Goal: Use online tool/utility: Utilize a website feature to perform a specific function

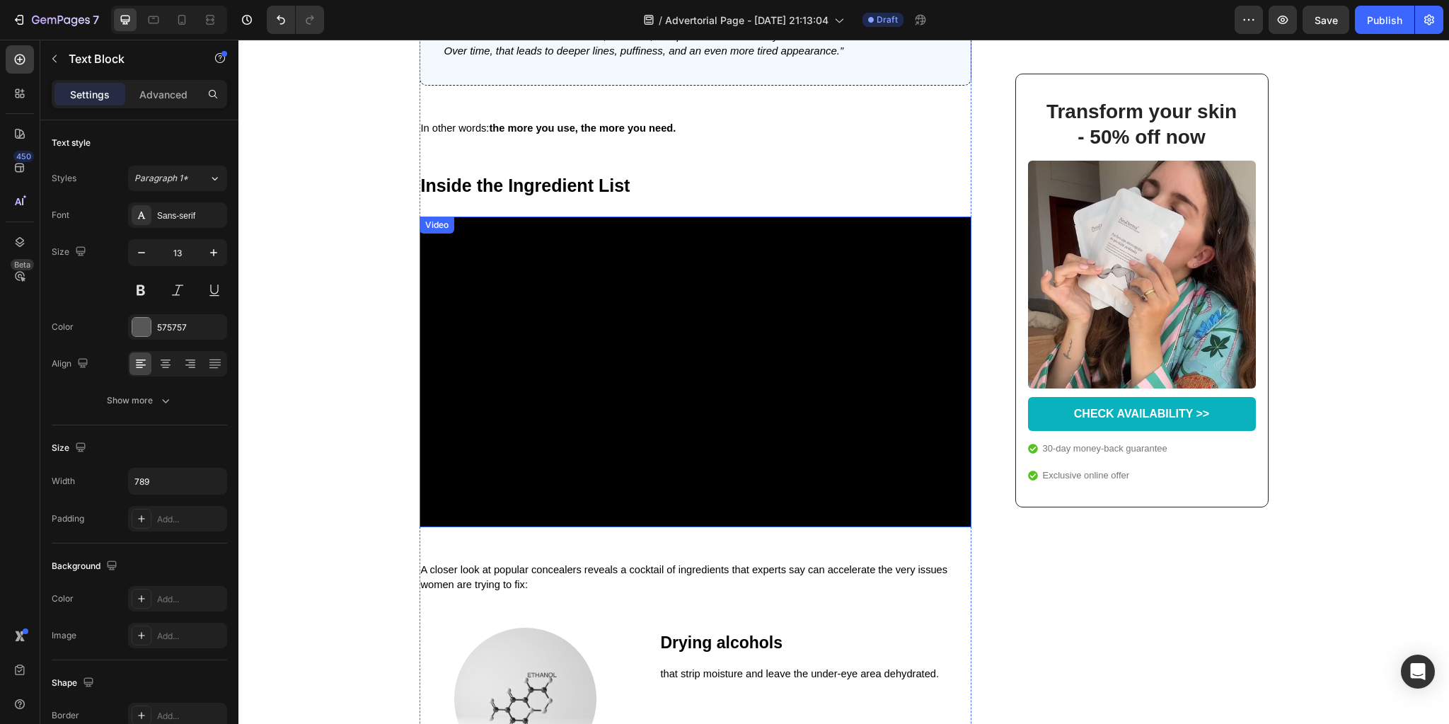
scroll to position [871, 0]
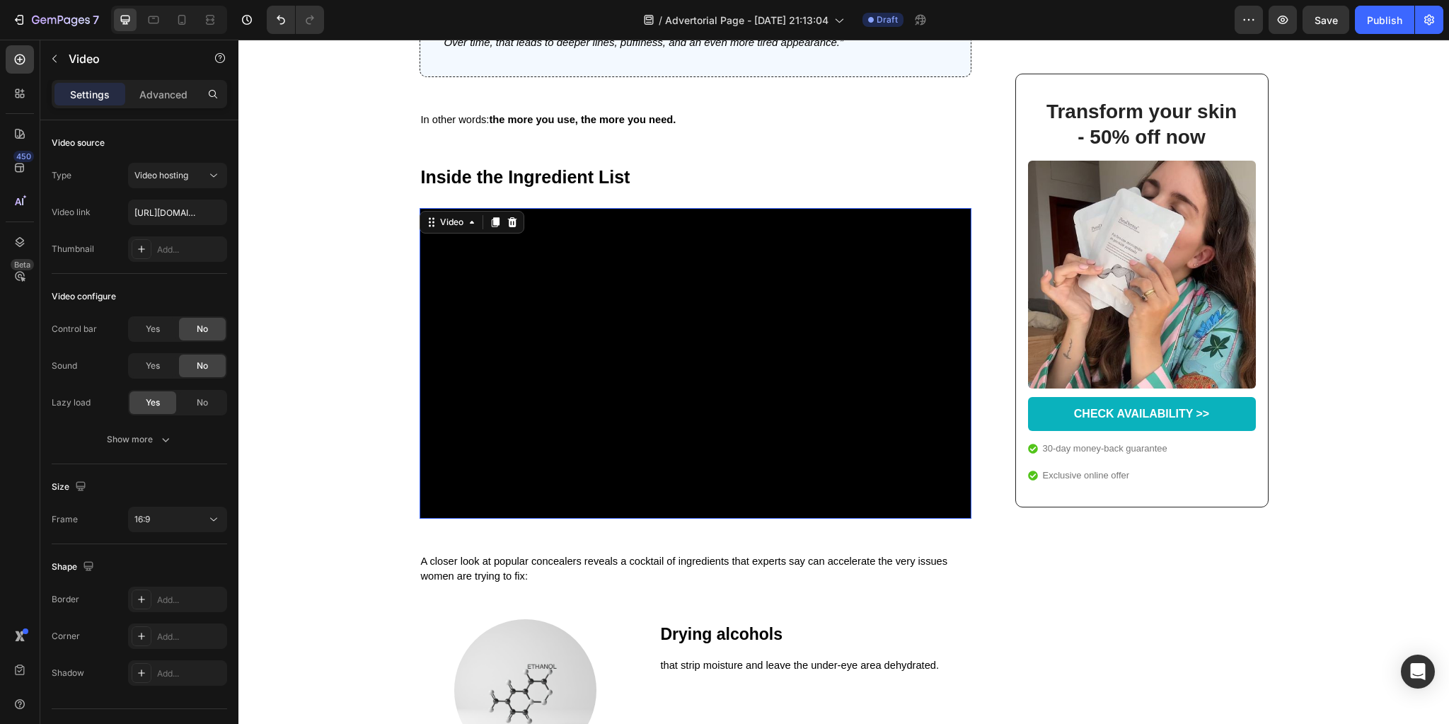
click at [549, 340] on video at bounding box center [695, 363] width 552 height 311
click at [784, 285] on video at bounding box center [695, 363] width 552 height 311
click at [163, 209] on input "[URL][DOMAIN_NAME]" at bounding box center [177, 211] width 99 height 25
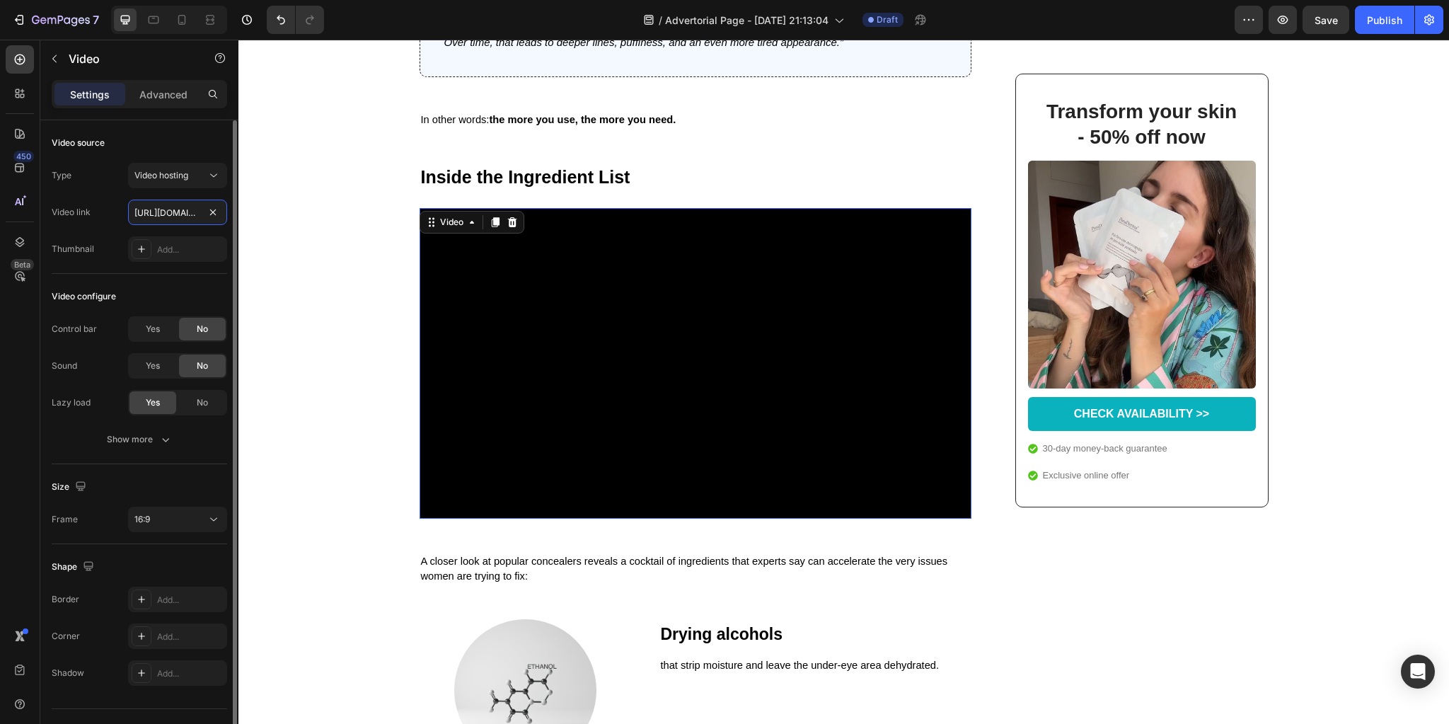
paste input "f535ff3a77d24fdda20f479ae4c086f7"
type input "[URL][DOMAIN_NAME]"
click at [106, 207] on div "Video link [URL][DOMAIN_NAME]" at bounding box center [139, 211] width 175 height 25
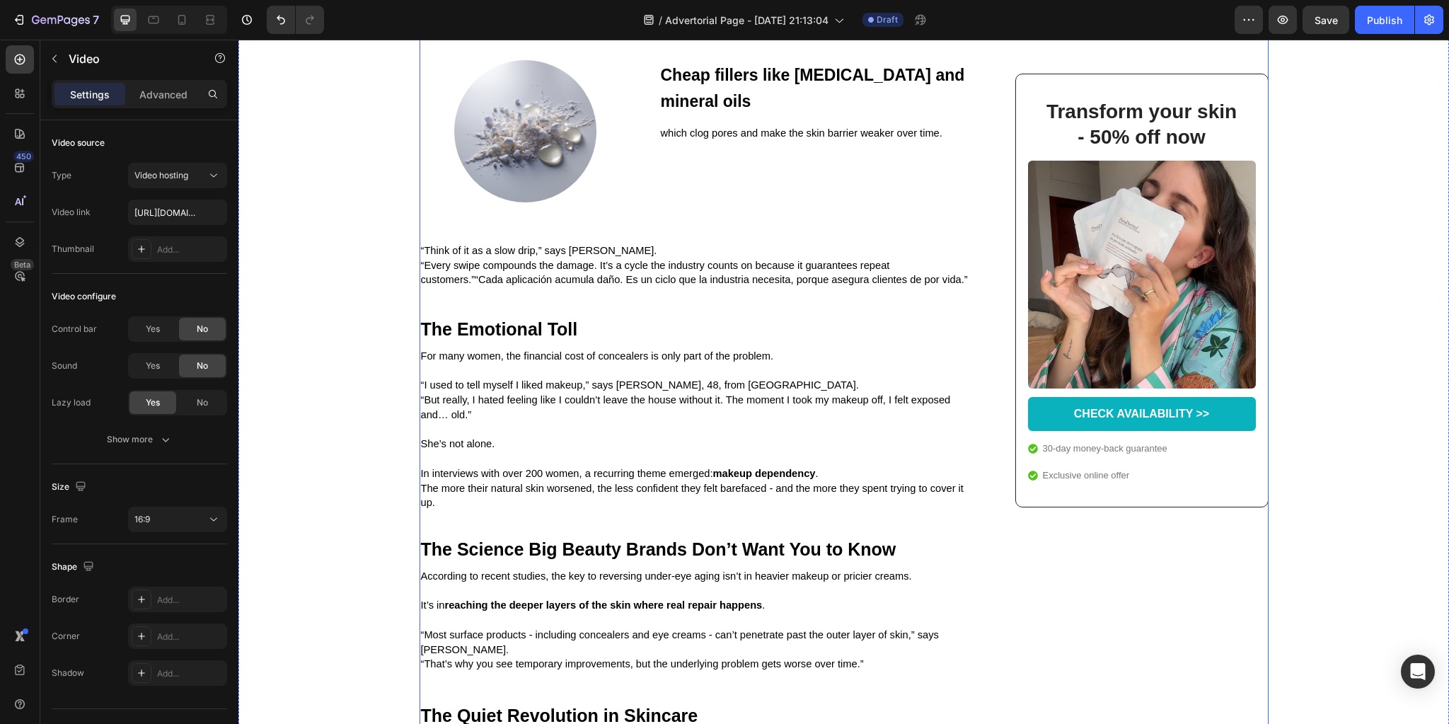
scroll to position [2003, 0]
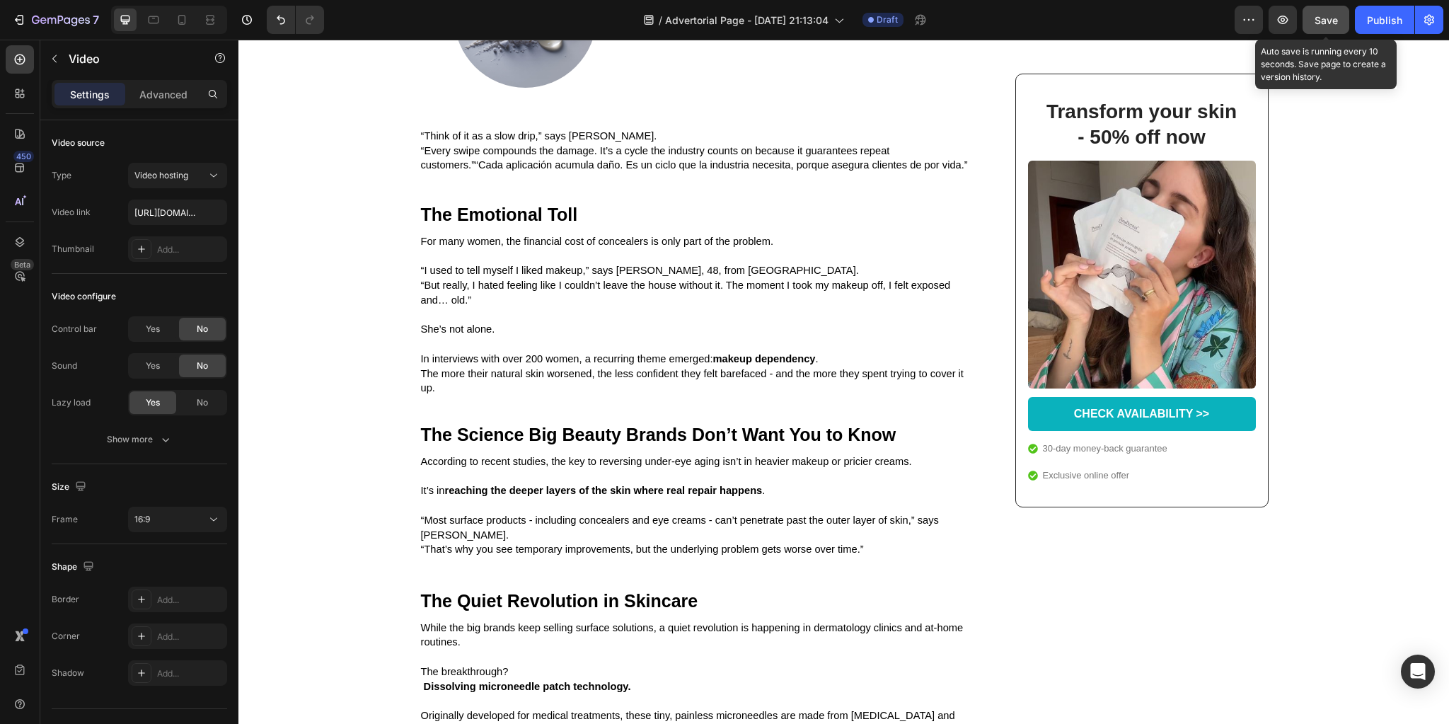
click at [1332, 23] on span "Save" at bounding box center [1325, 20] width 23 height 12
click at [1137, 413] on p "CHECK AVAILABILITY >>" at bounding box center [1141, 414] width 135 height 15
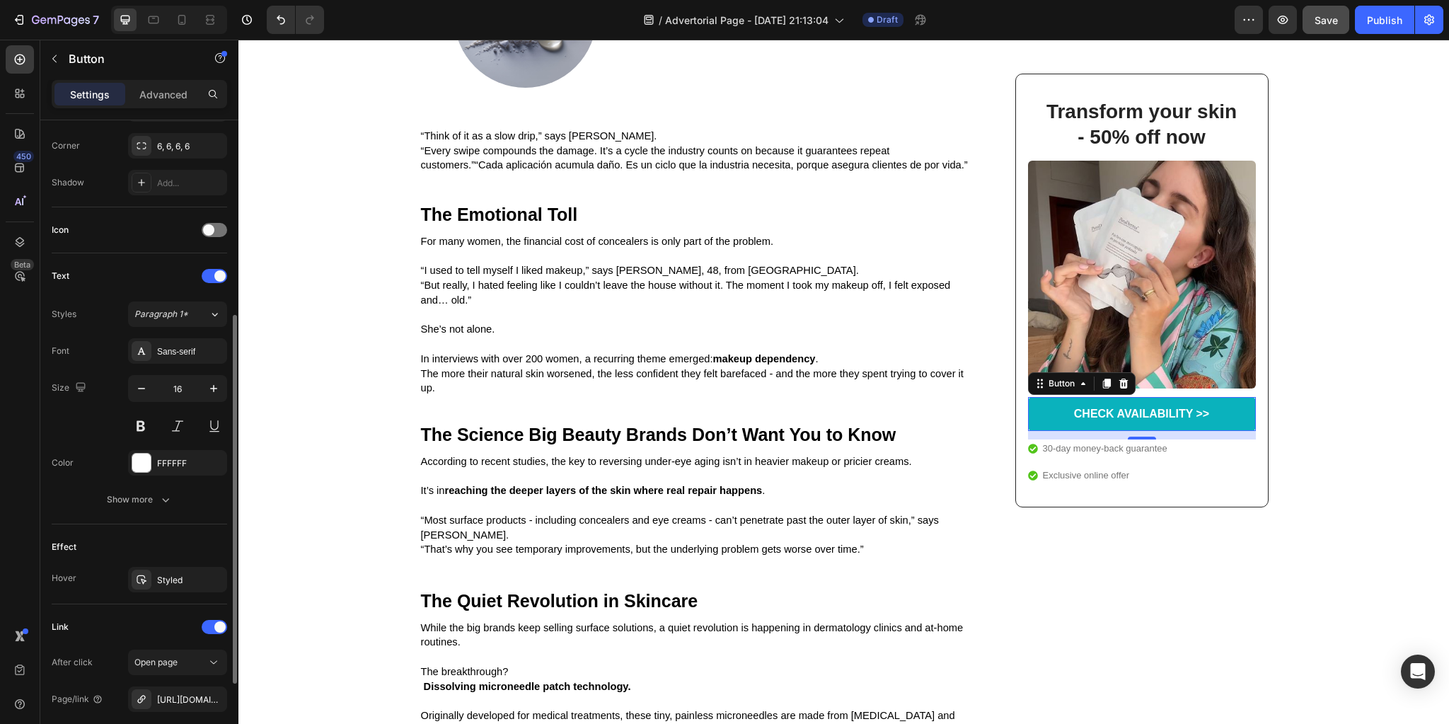
scroll to position [478, 0]
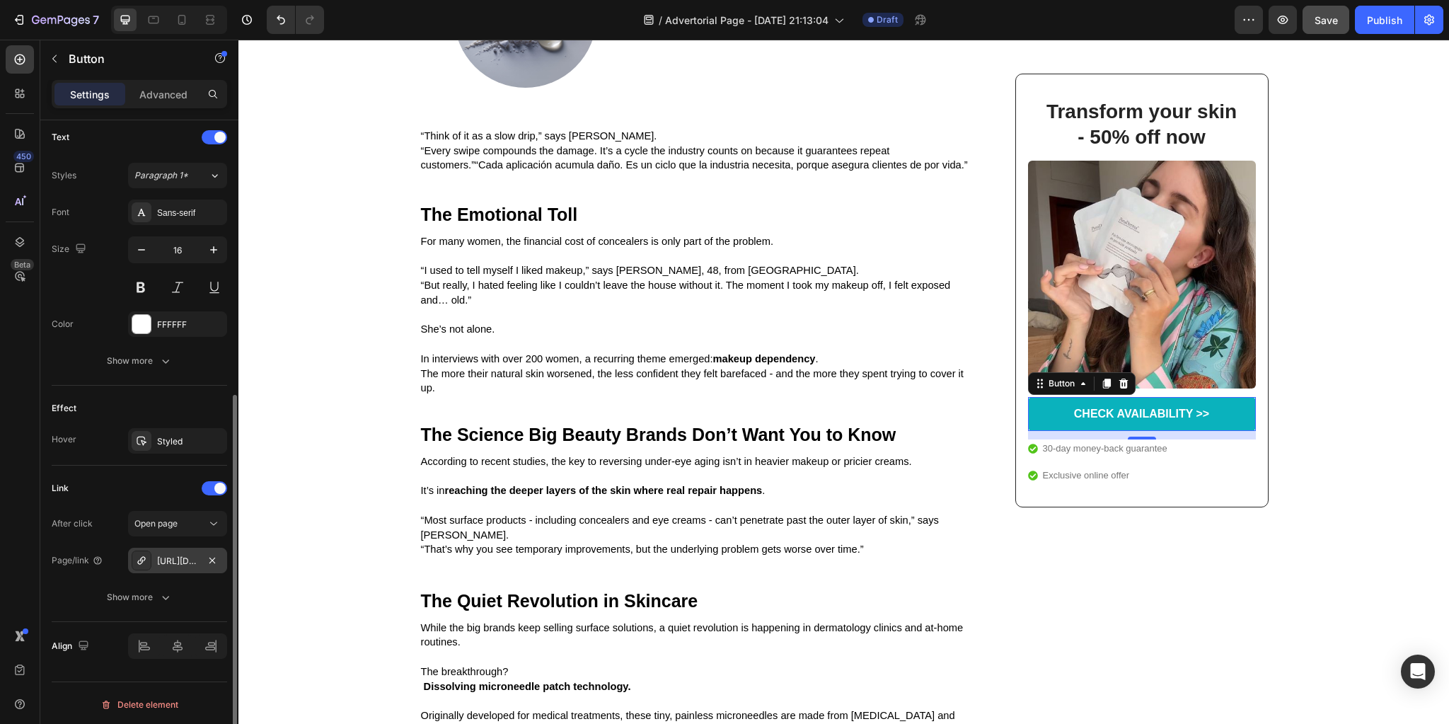
click at [182, 558] on div "[URL][DOMAIN_NAME]" at bounding box center [177, 561] width 41 height 13
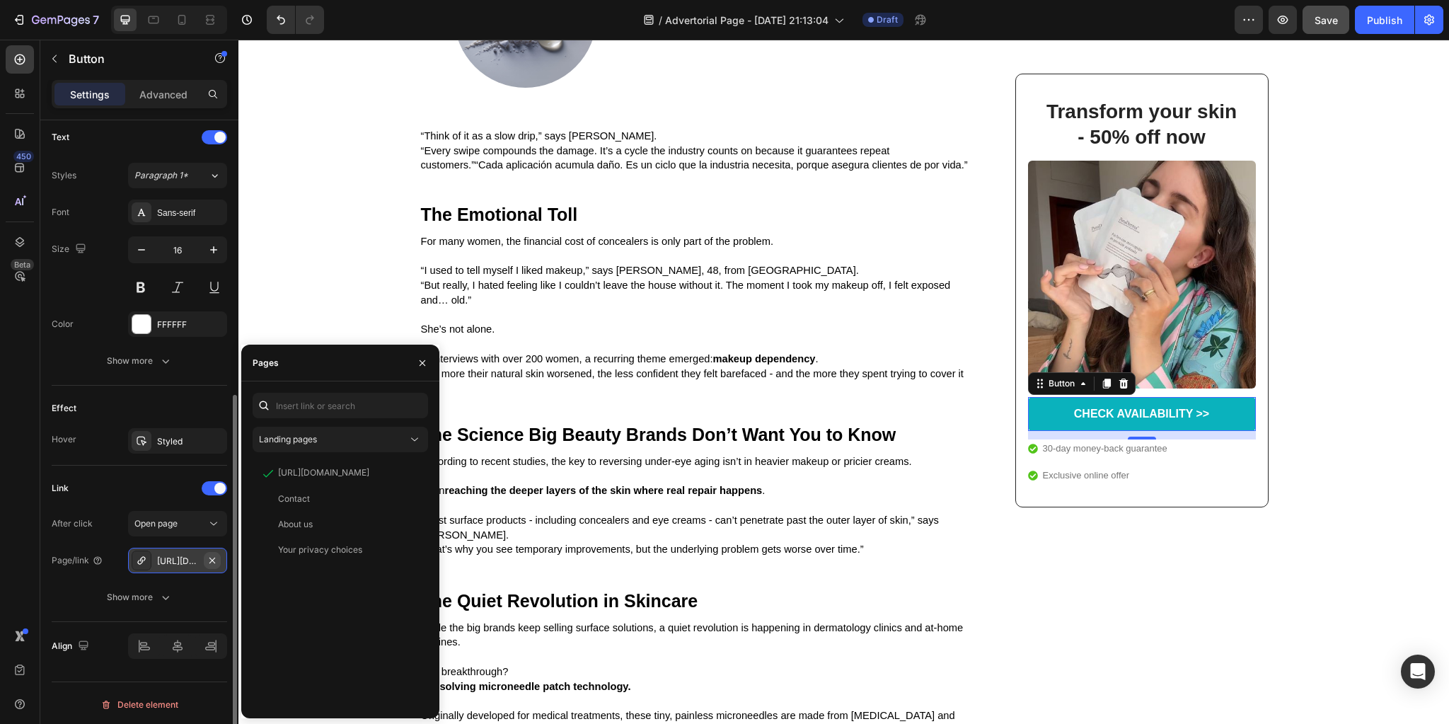
click at [211, 555] on icon "button" at bounding box center [212, 560] width 11 height 11
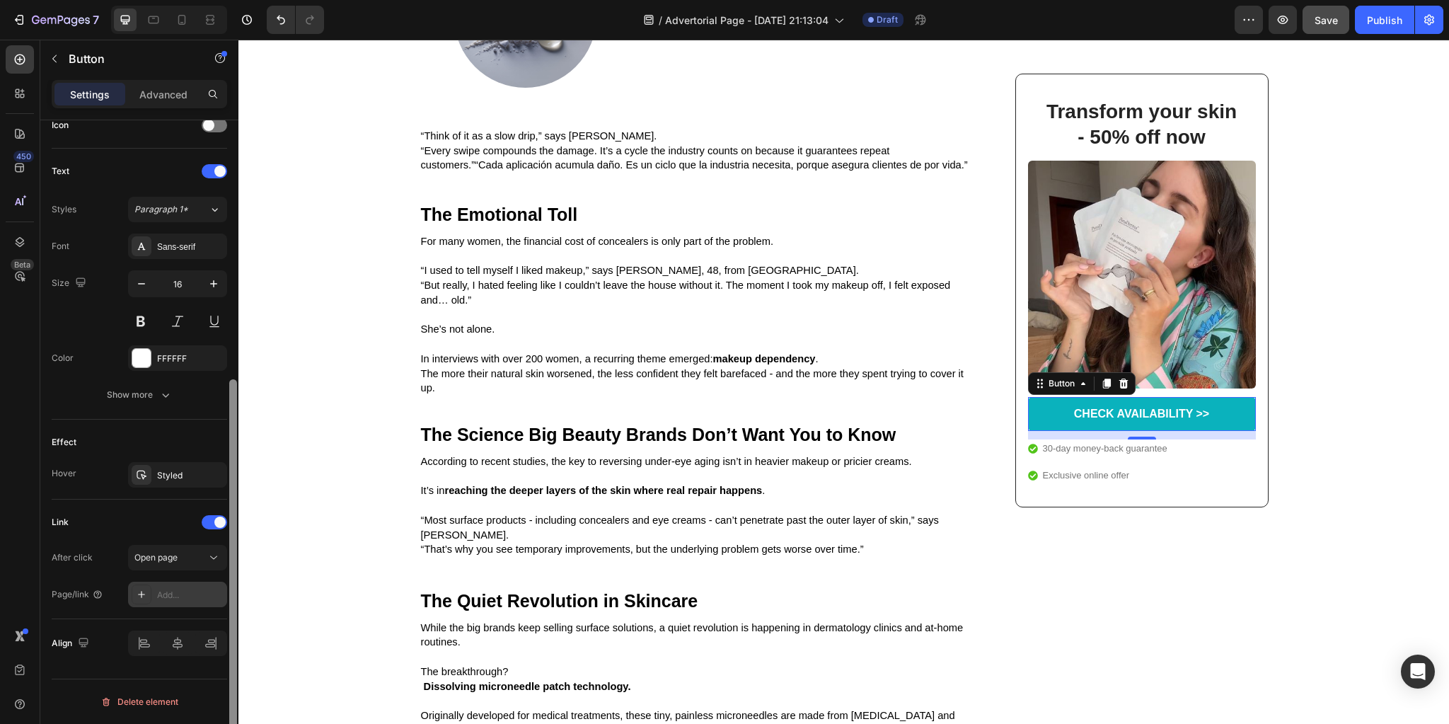
scroll to position [441, 0]
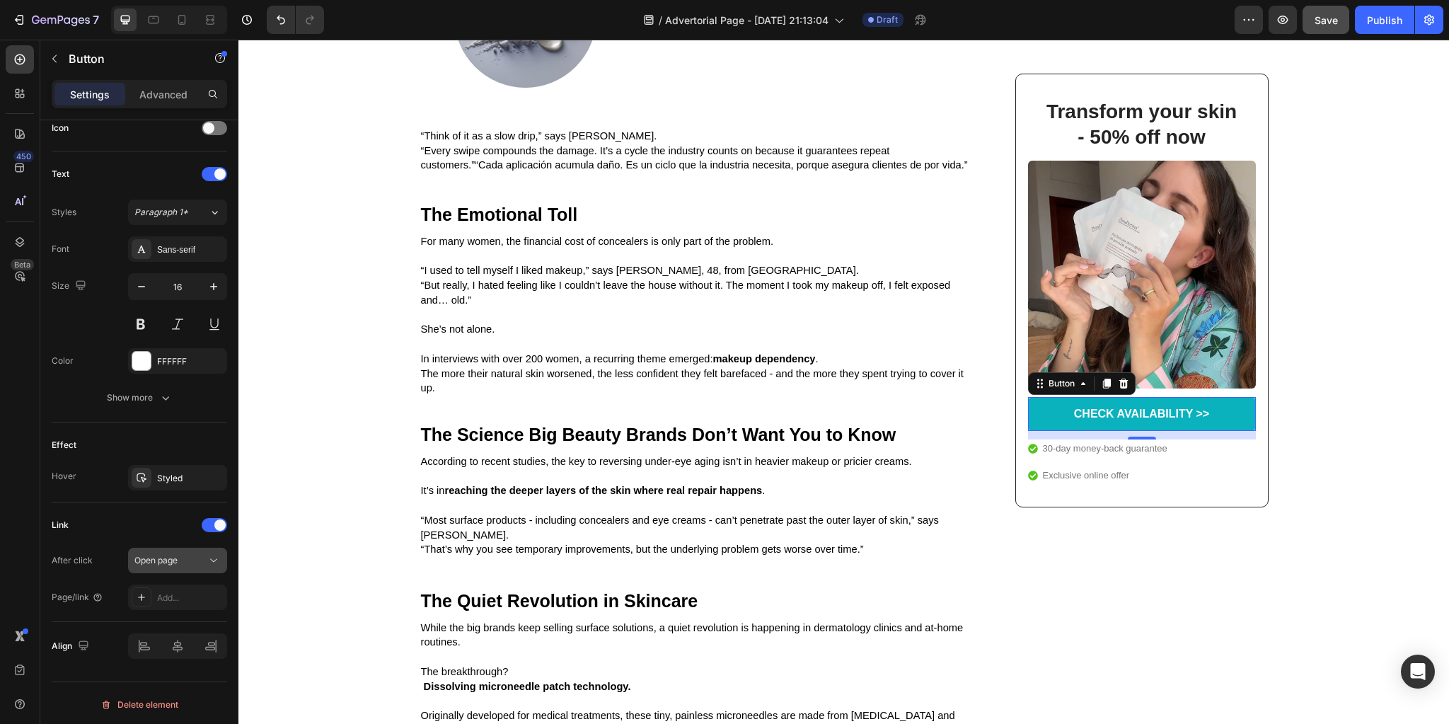
drag, startPoint x: 175, startPoint y: 595, endPoint x: 203, endPoint y: 552, distance: 51.6
click at [175, 595] on div "Add..." at bounding box center [190, 597] width 66 height 13
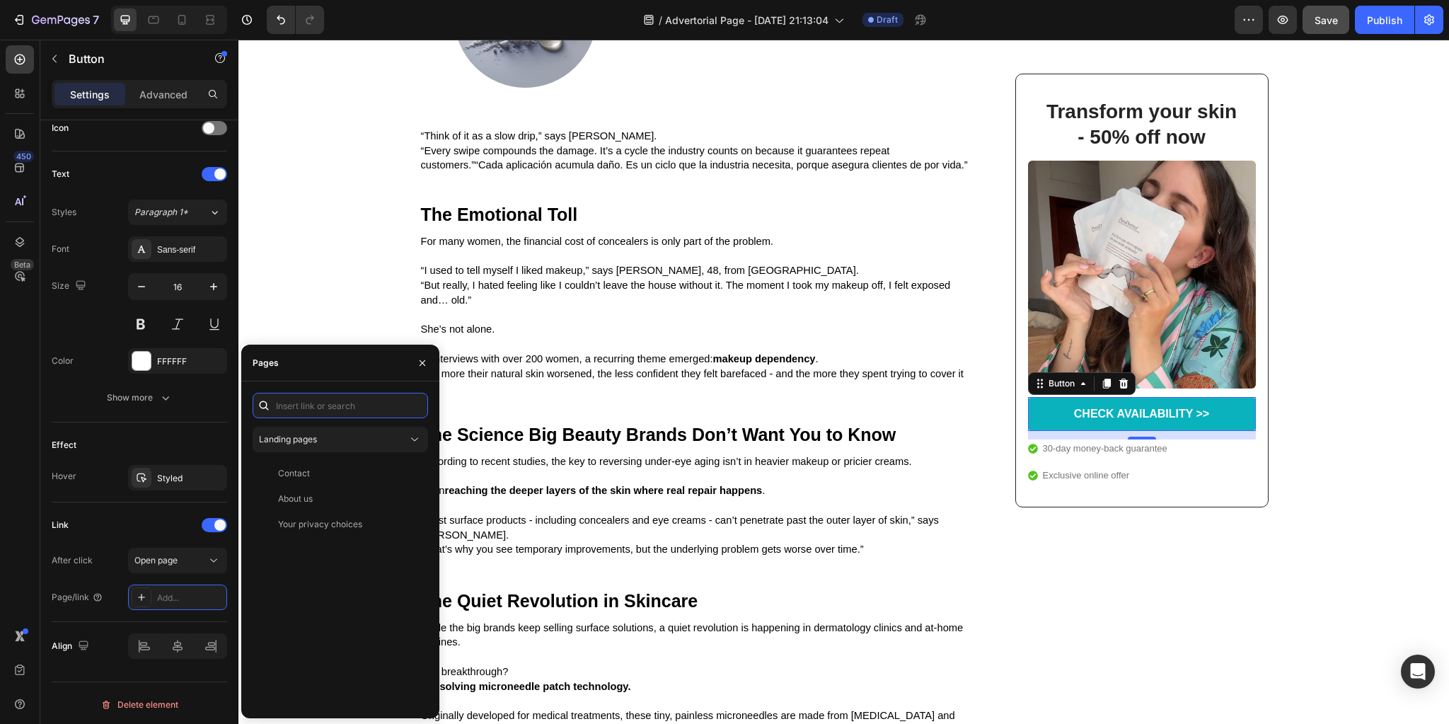
paste input "[URL][DOMAIN_NAME]"
type input "[URL][DOMAIN_NAME]"
click at [325, 446] on div "[URL][DOMAIN_NAME] View" at bounding box center [338, 439] width 170 height 25
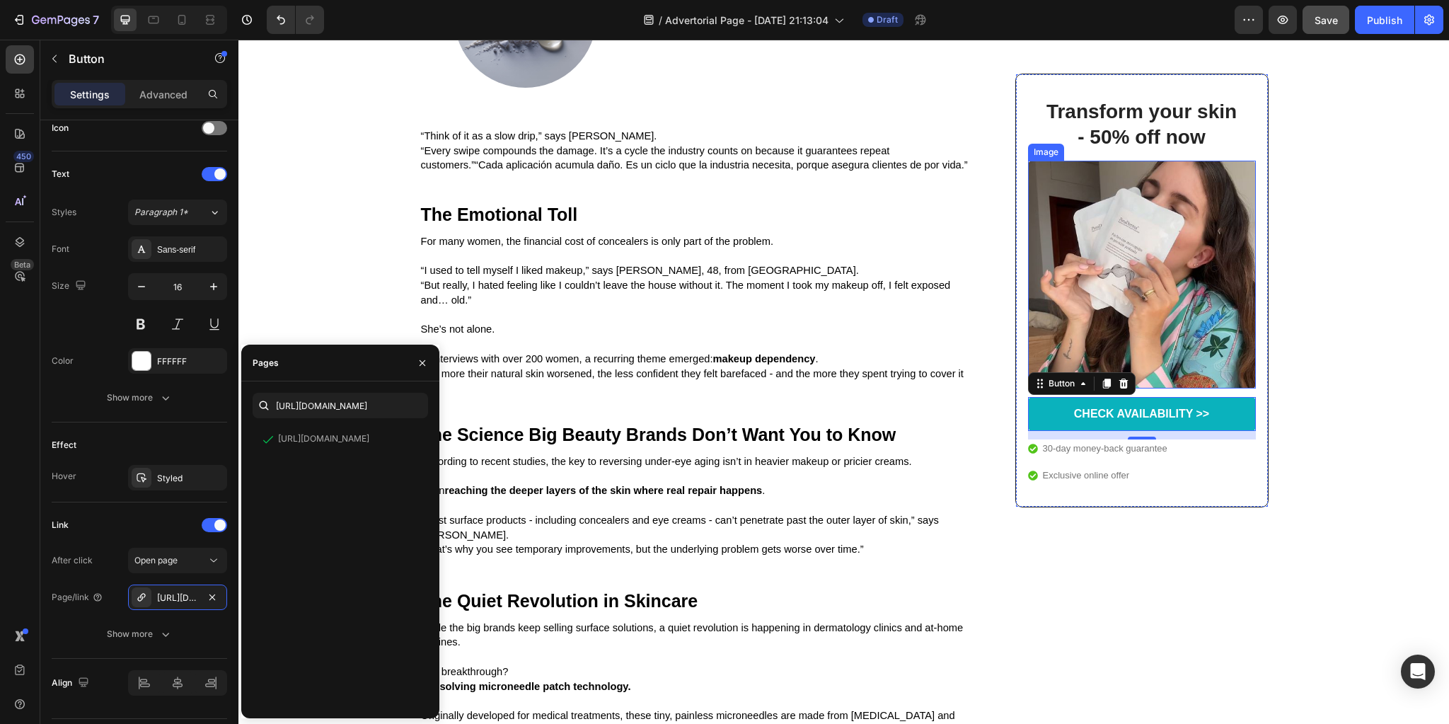
click at [1140, 303] on img at bounding box center [1142, 275] width 228 height 228
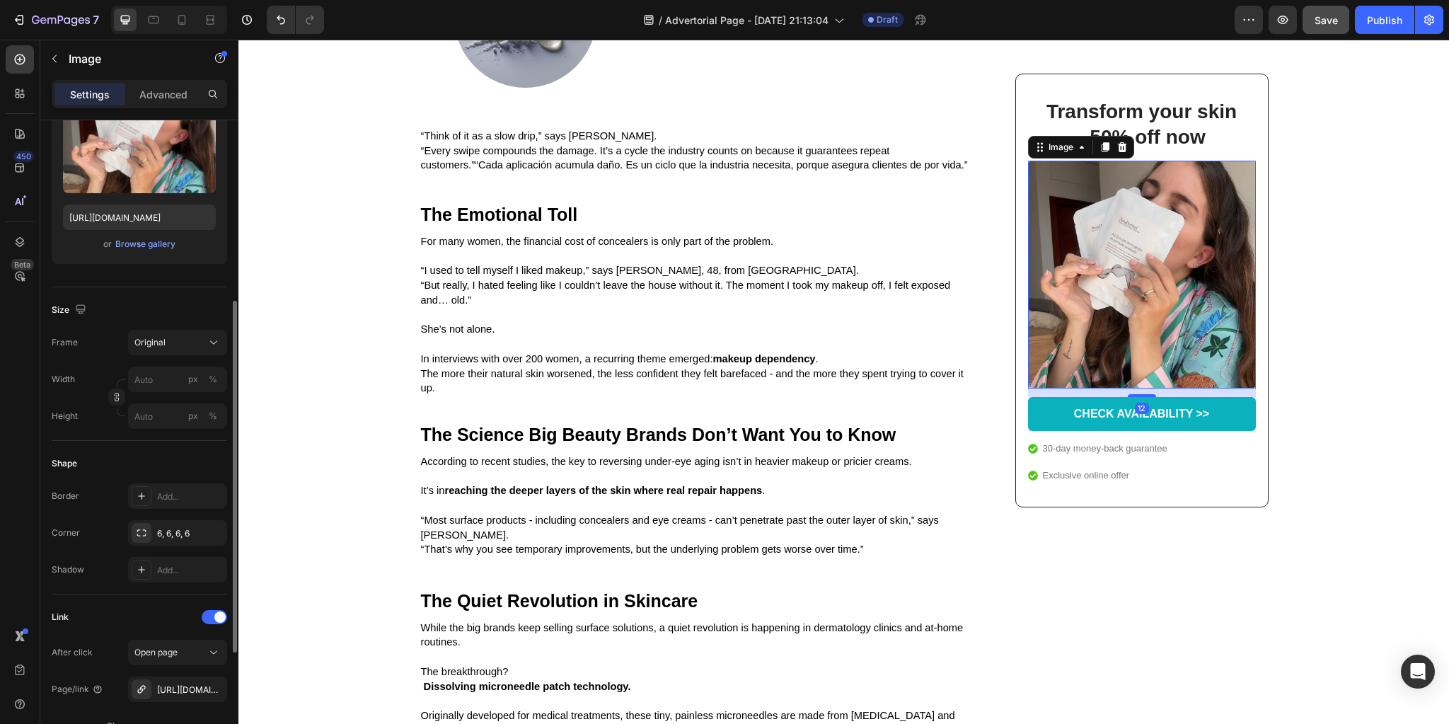
scroll to position [226, 0]
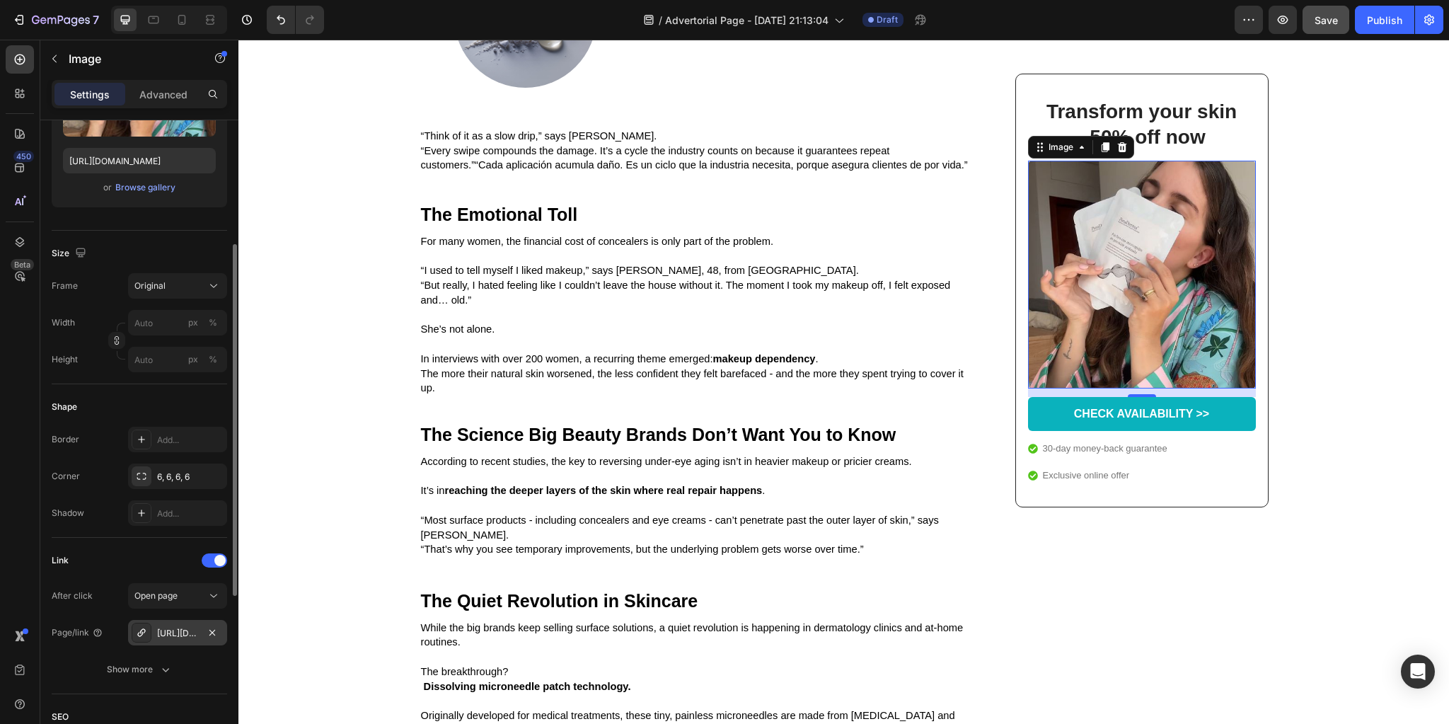
click at [200, 635] on div "[URL][DOMAIN_NAME]" at bounding box center [177, 632] width 99 height 25
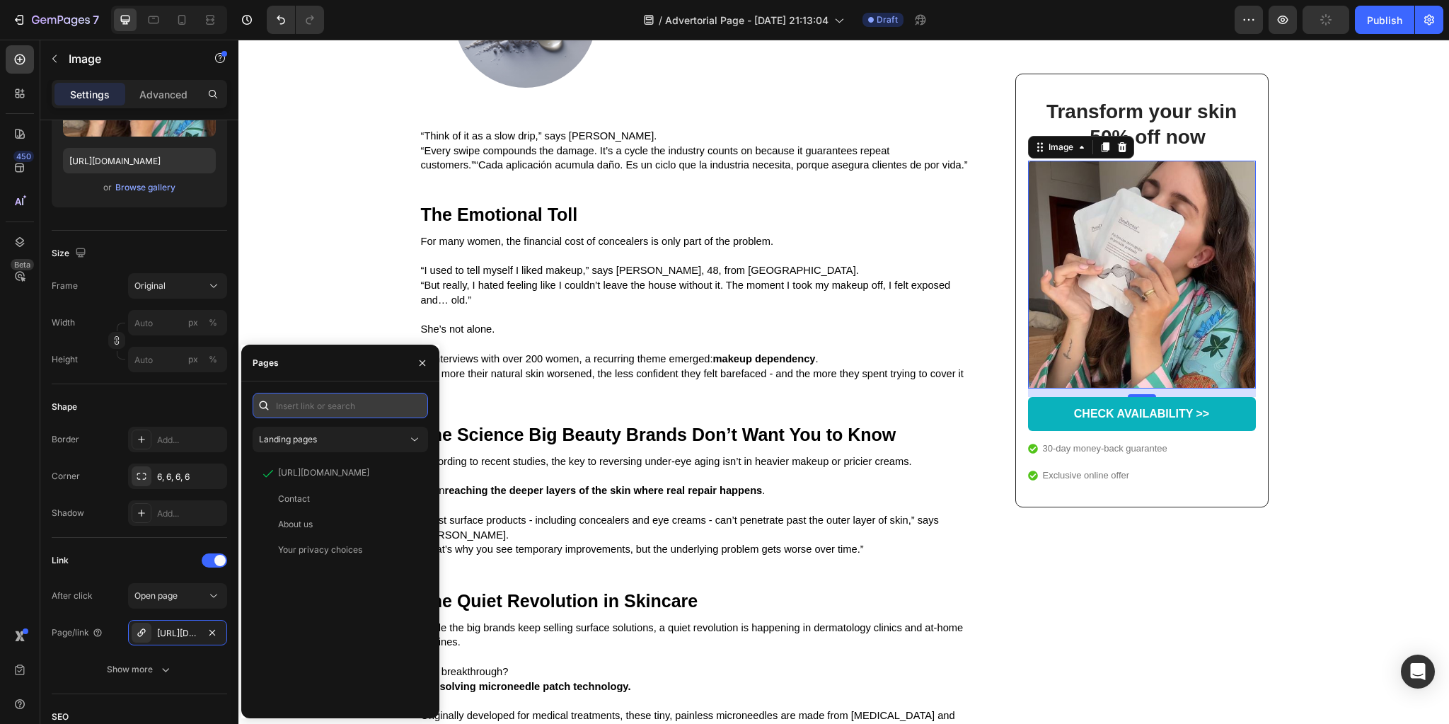
click at [332, 416] on input "text" at bounding box center [340, 405] width 175 height 25
paste input "[URL][DOMAIN_NAME]"
type input "[URL][DOMAIN_NAME]"
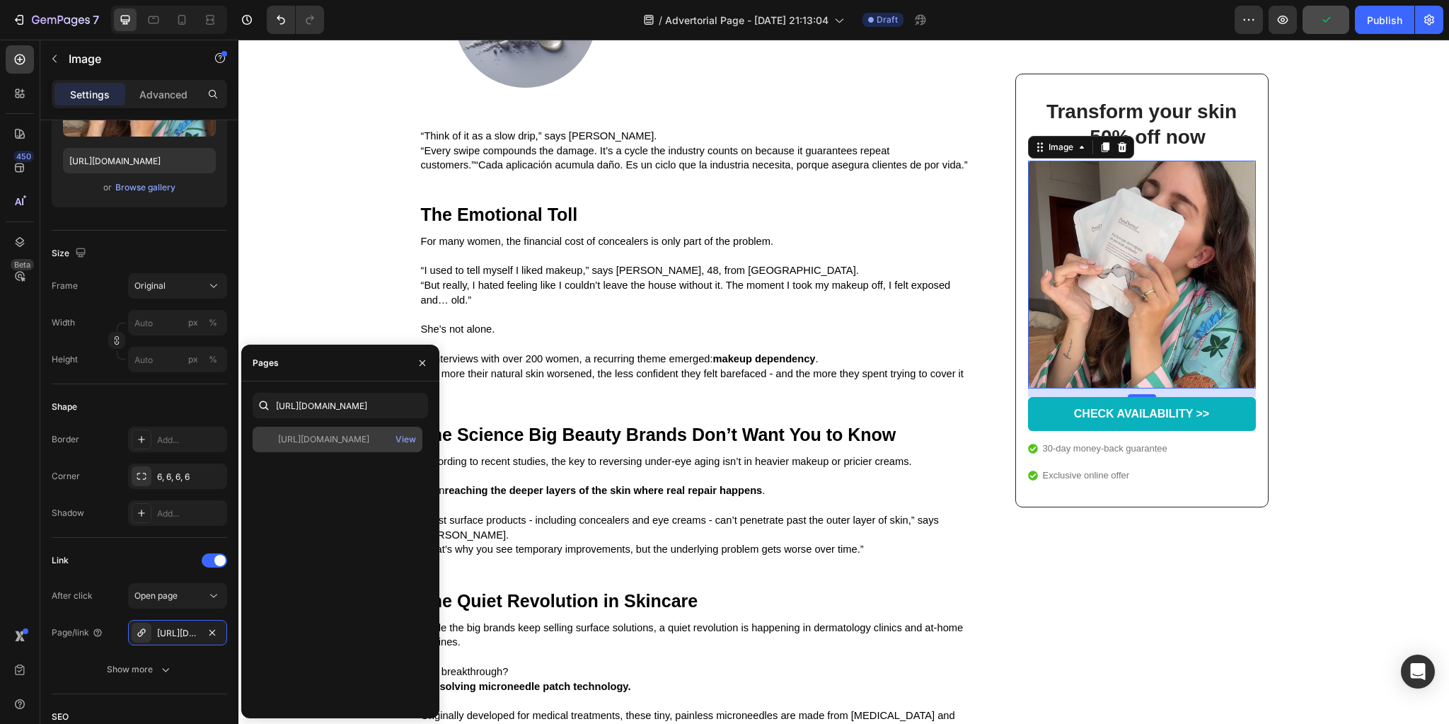
click at [359, 441] on div "[URL][DOMAIN_NAME]" at bounding box center [323, 439] width 91 height 13
click at [1167, 600] on div "Transform your skin - 50% off now Heading Image 12 CHECK AVAILABILITY >> Button…" at bounding box center [1130, 31] width 276 height 3794
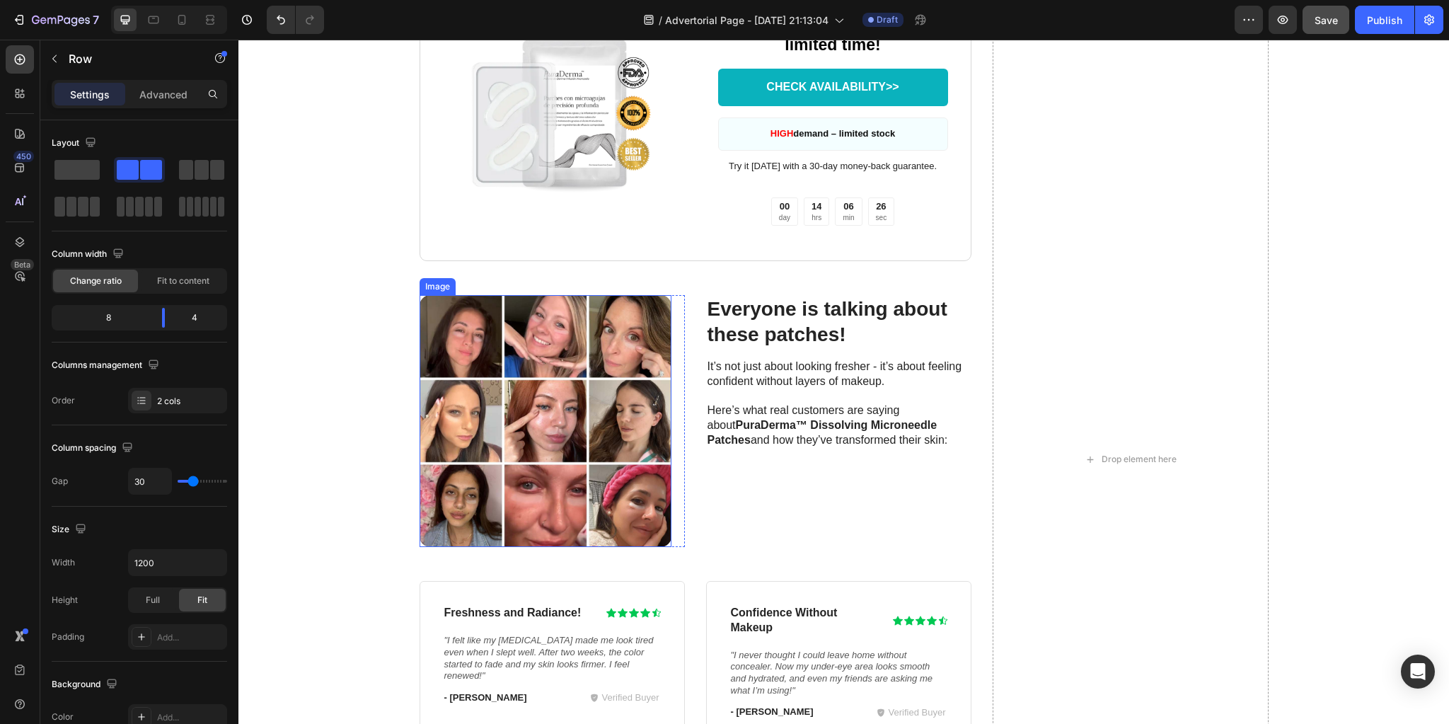
scroll to position [4097, 0]
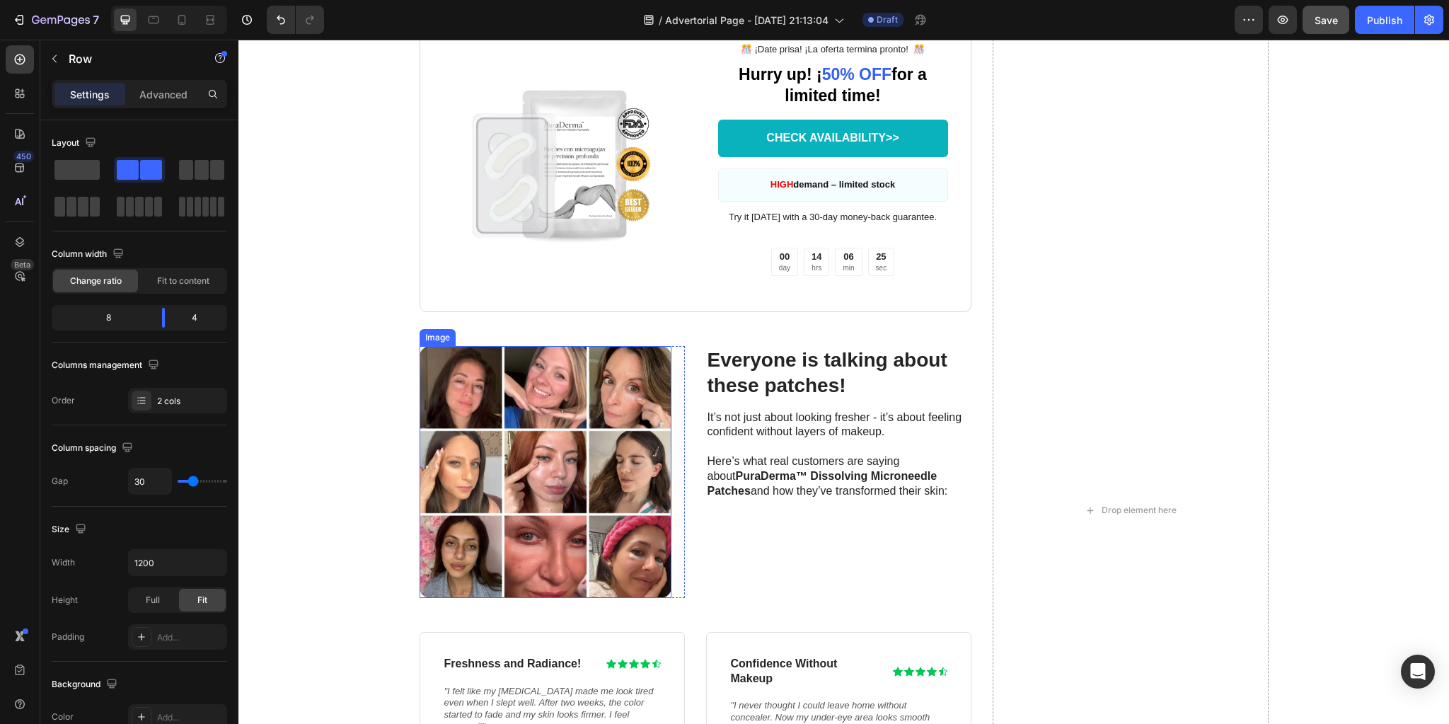
click at [565, 459] on img at bounding box center [545, 472] width 252 height 252
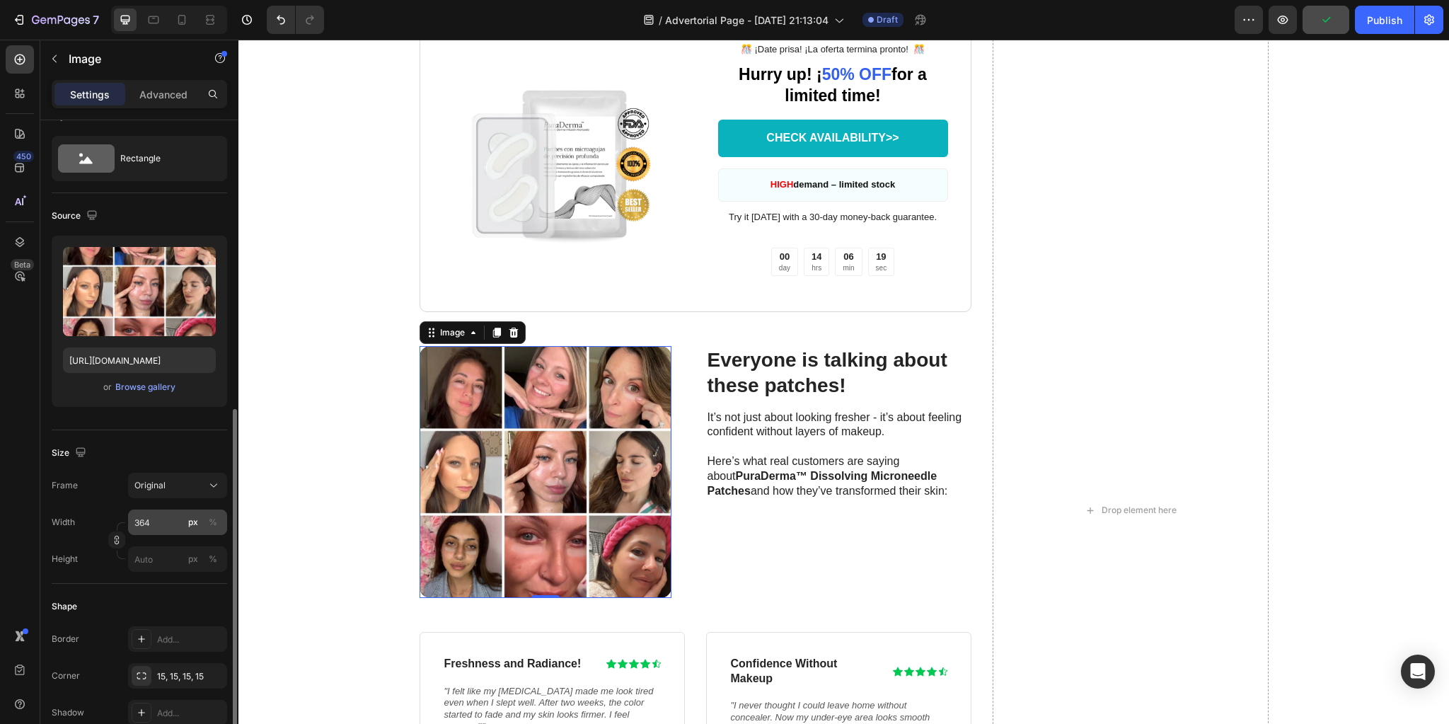
scroll to position [0, 0]
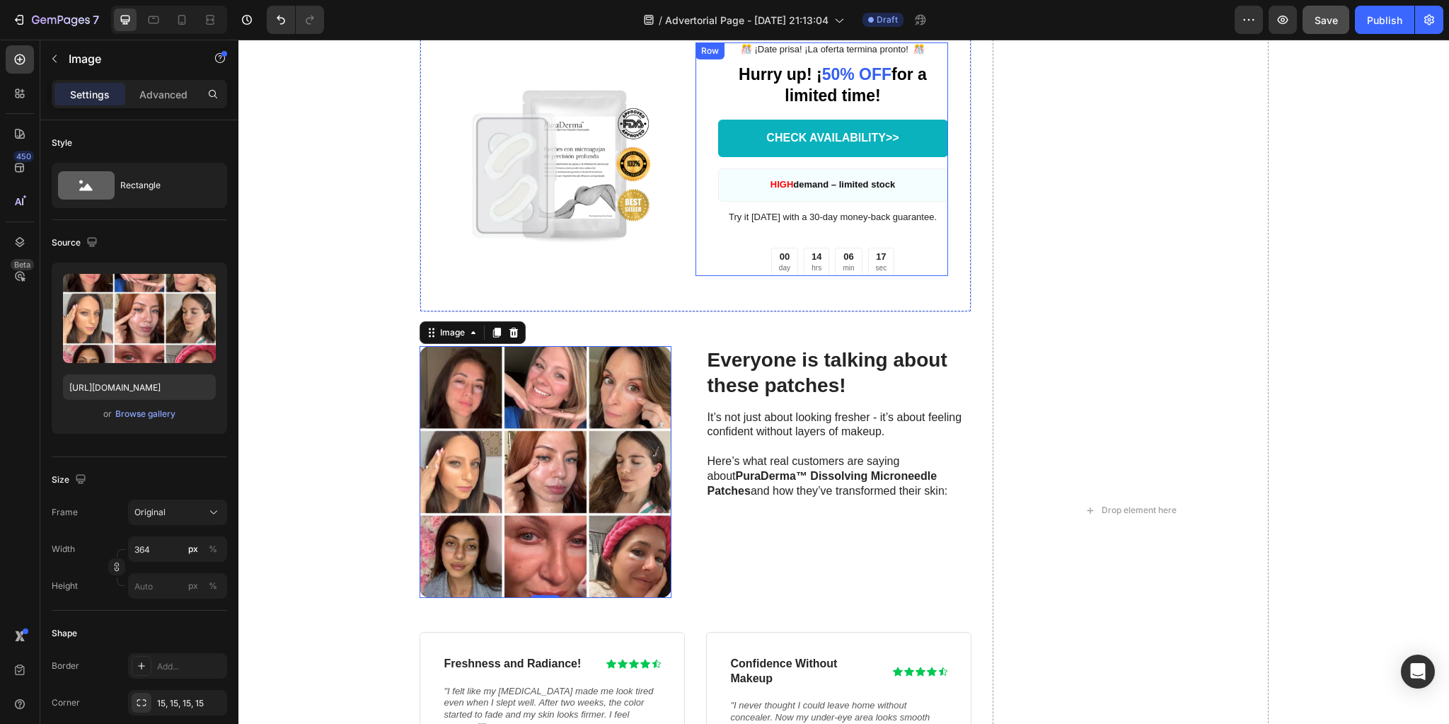
click at [543, 172] on img at bounding box center [569, 159] width 253 height 253
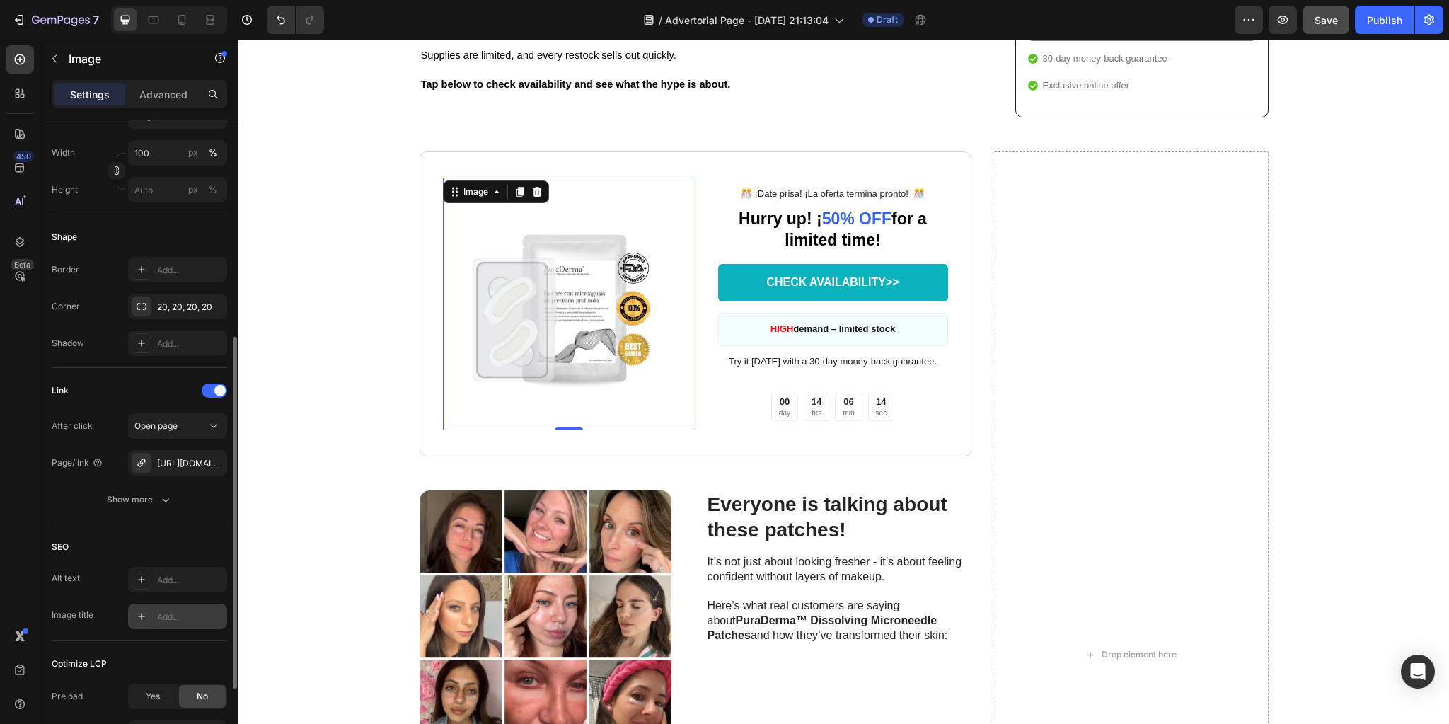
scroll to position [533, 0]
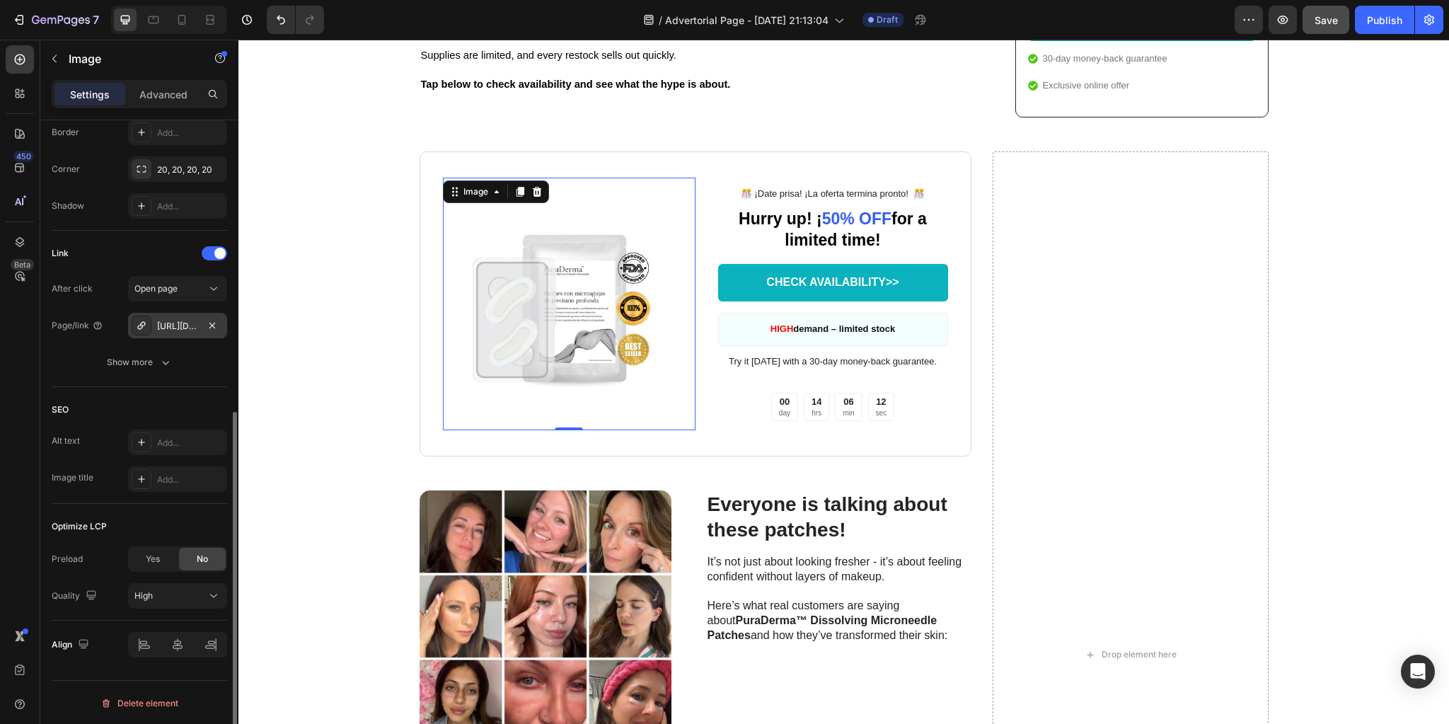
click at [185, 320] on div "[URL][DOMAIN_NAME]" at bounding box center [177, 326] width 41 height 13
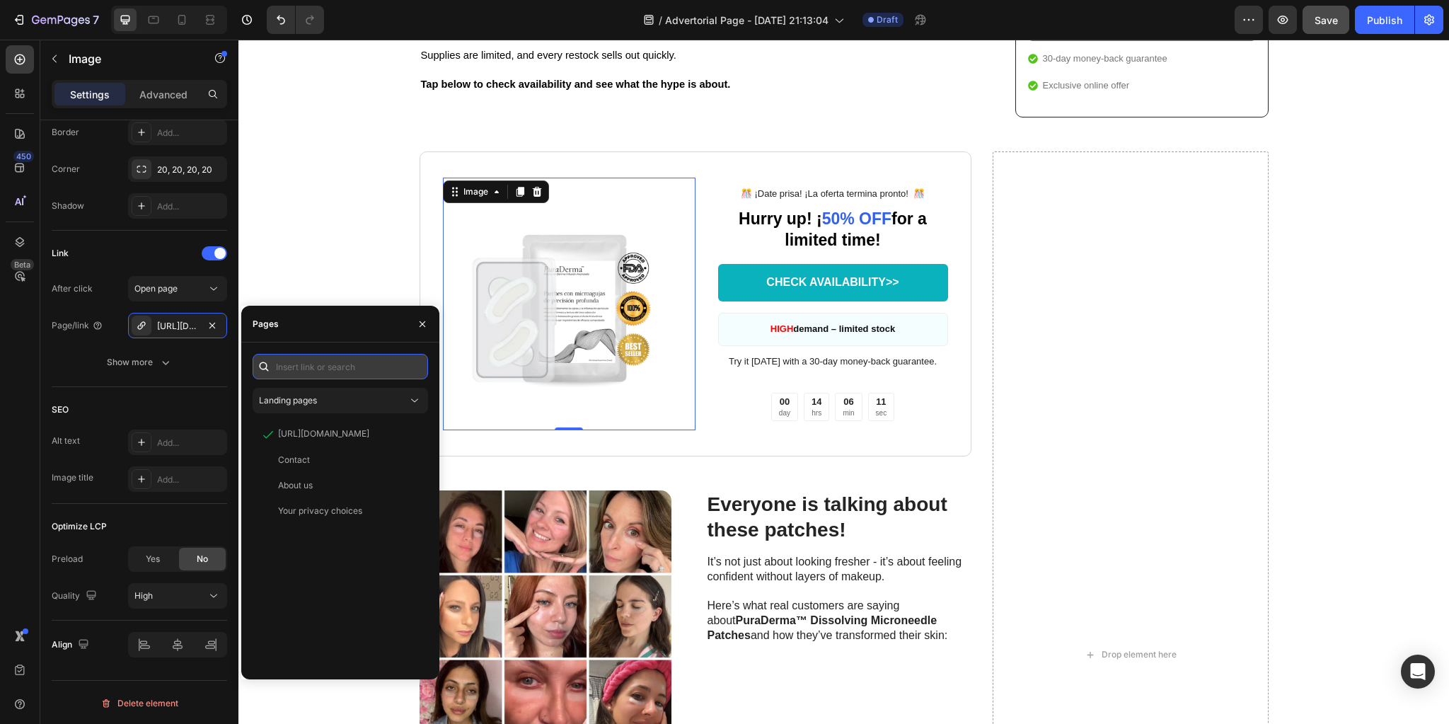
click at [303, 372] on input "text" at bounding box center [340, 366] width 175 height 25
paste input "[URL][DOMAIN_NAME]"
type input "[URL][DOMAIN_NAME]"
click at [324, 400] on div "[URL][DOMAIN_NAME]" at bounding box center [323, 400] width 91 height 13
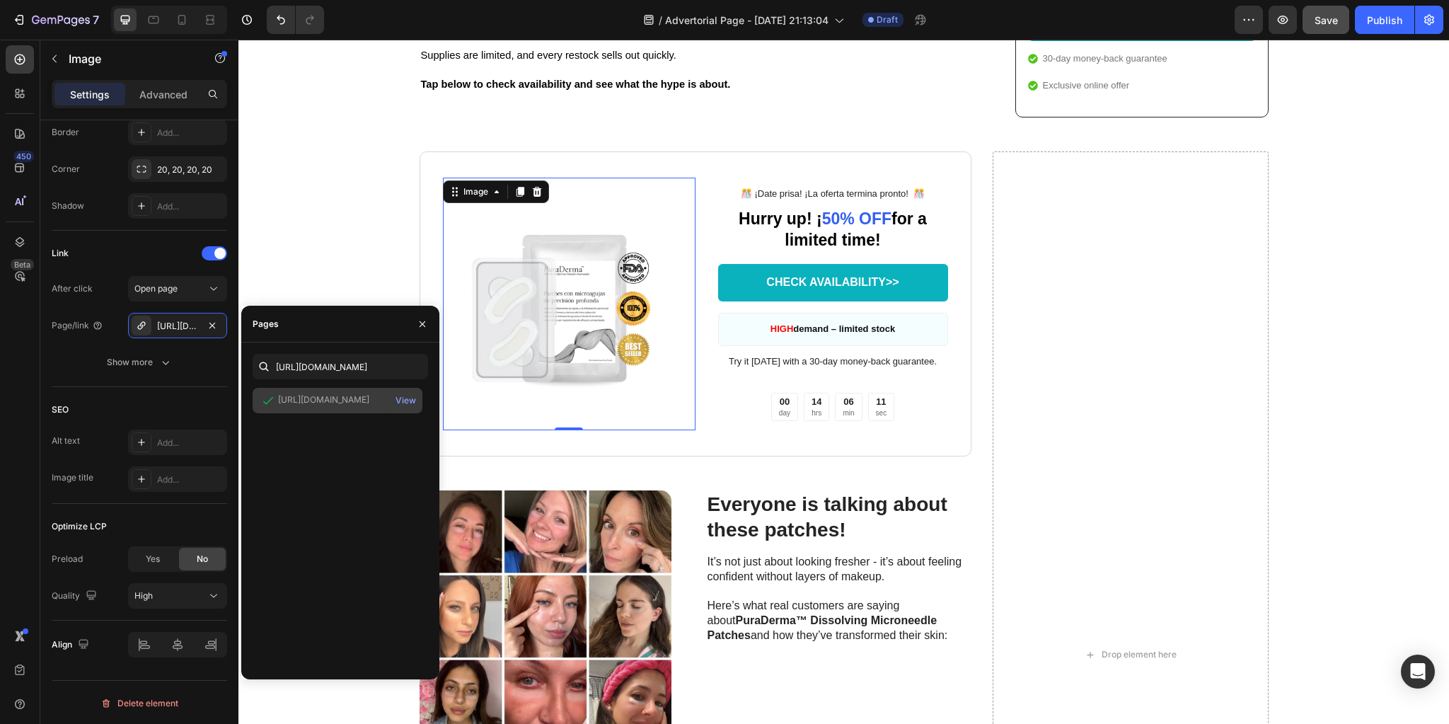
scroll to position [0, 0]
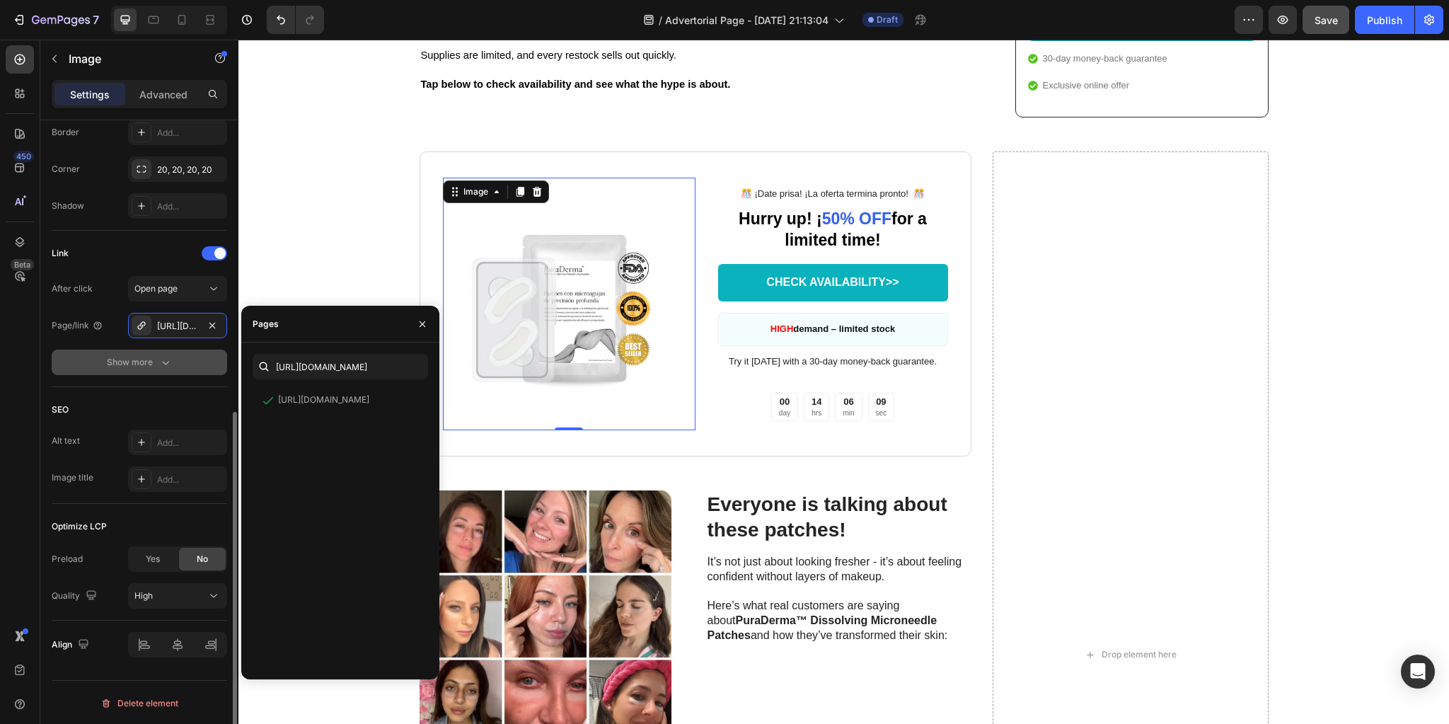
click at [221, 357] on button "Show more" at bounding box center [139, 361] width 175 height 25
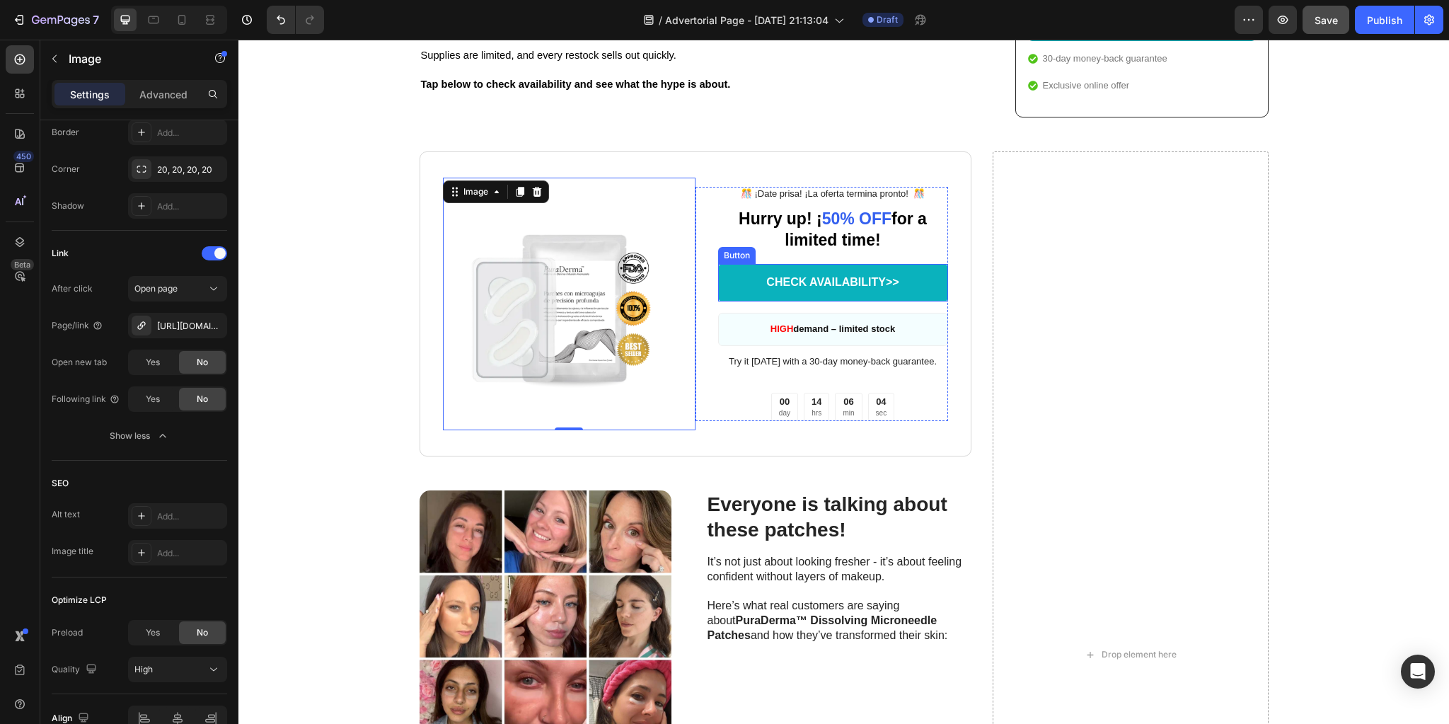
click at [866, 301] on link "CHECK AVAILABILITY>>" at bounding box center [833, 282] width 230 height 37
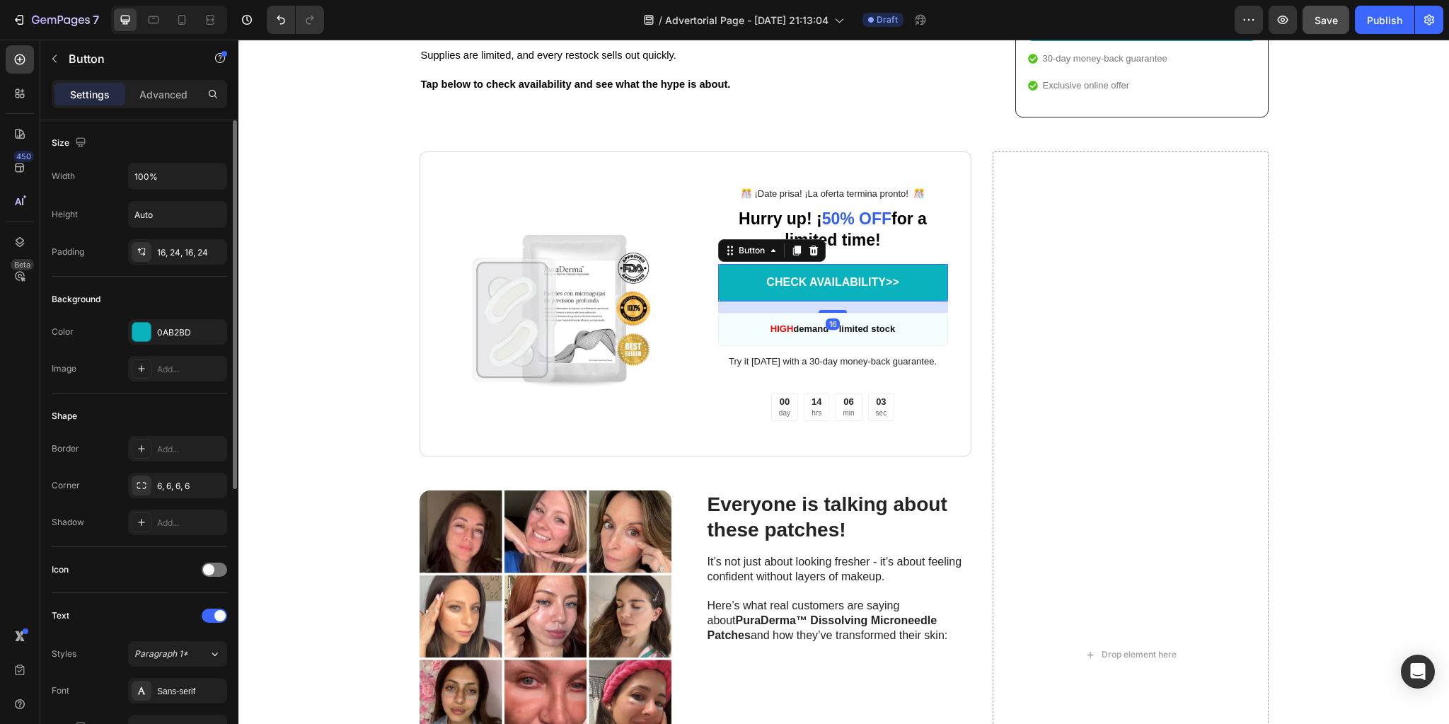
click at [738, 301] on link "CHECK AVAILABILITY>>" at bounding box center [833, 282] width 230 height 37
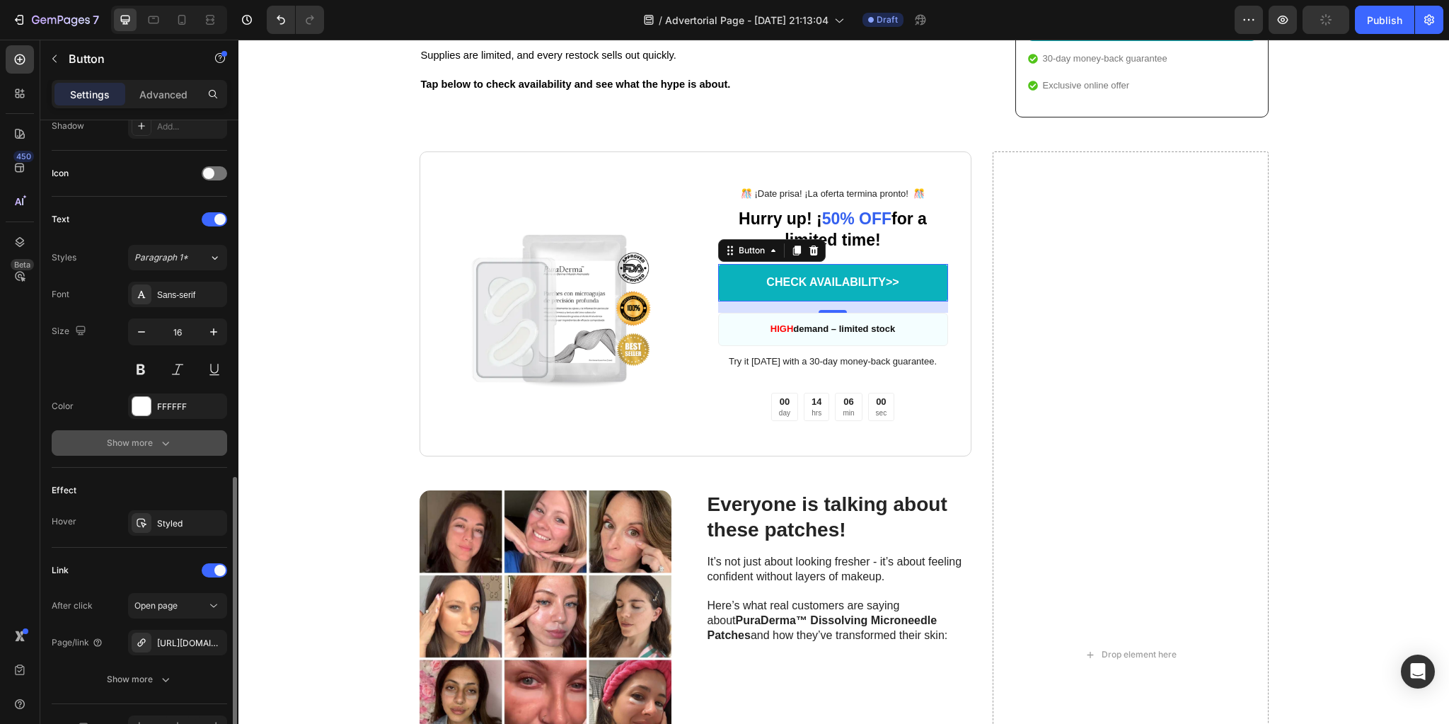
scroll to position [478, 0]
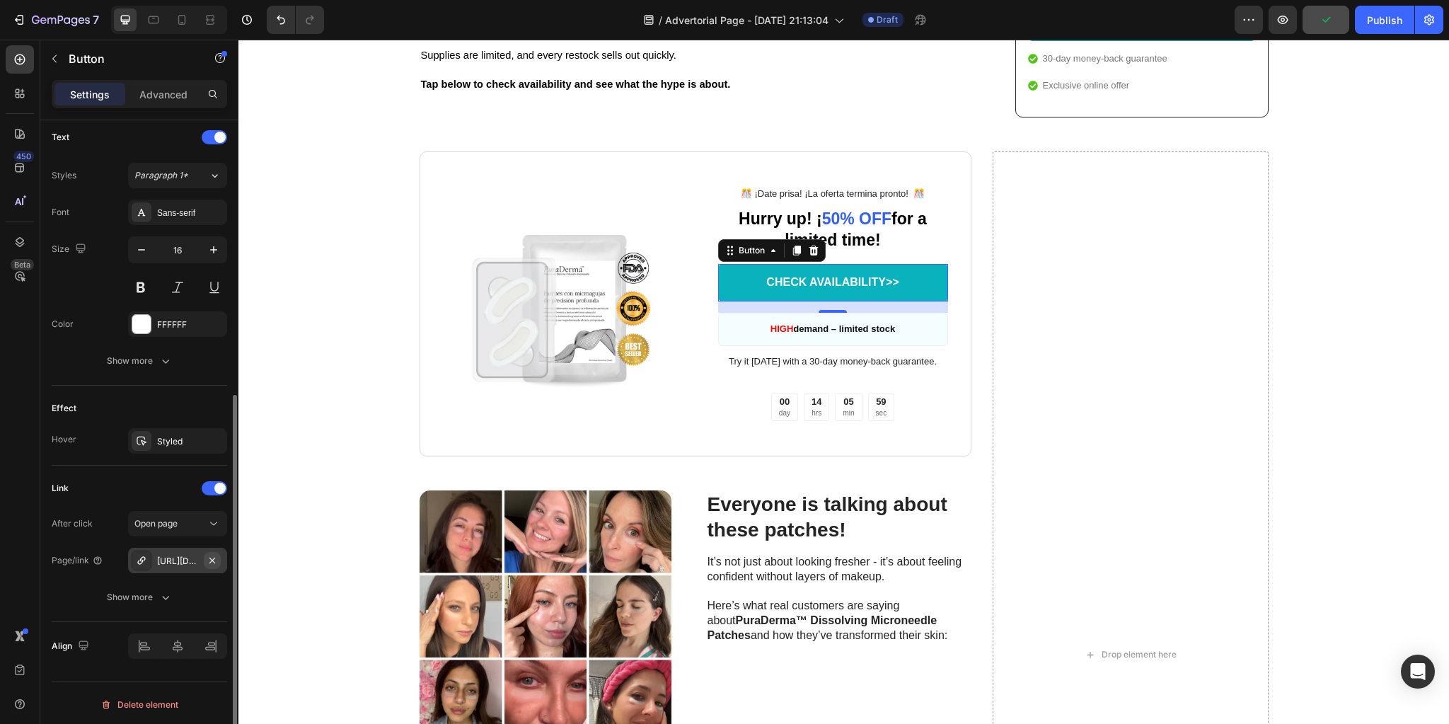
click at [212, 557] on icon "button" at bounding box center [212, 560] width 6 height 6
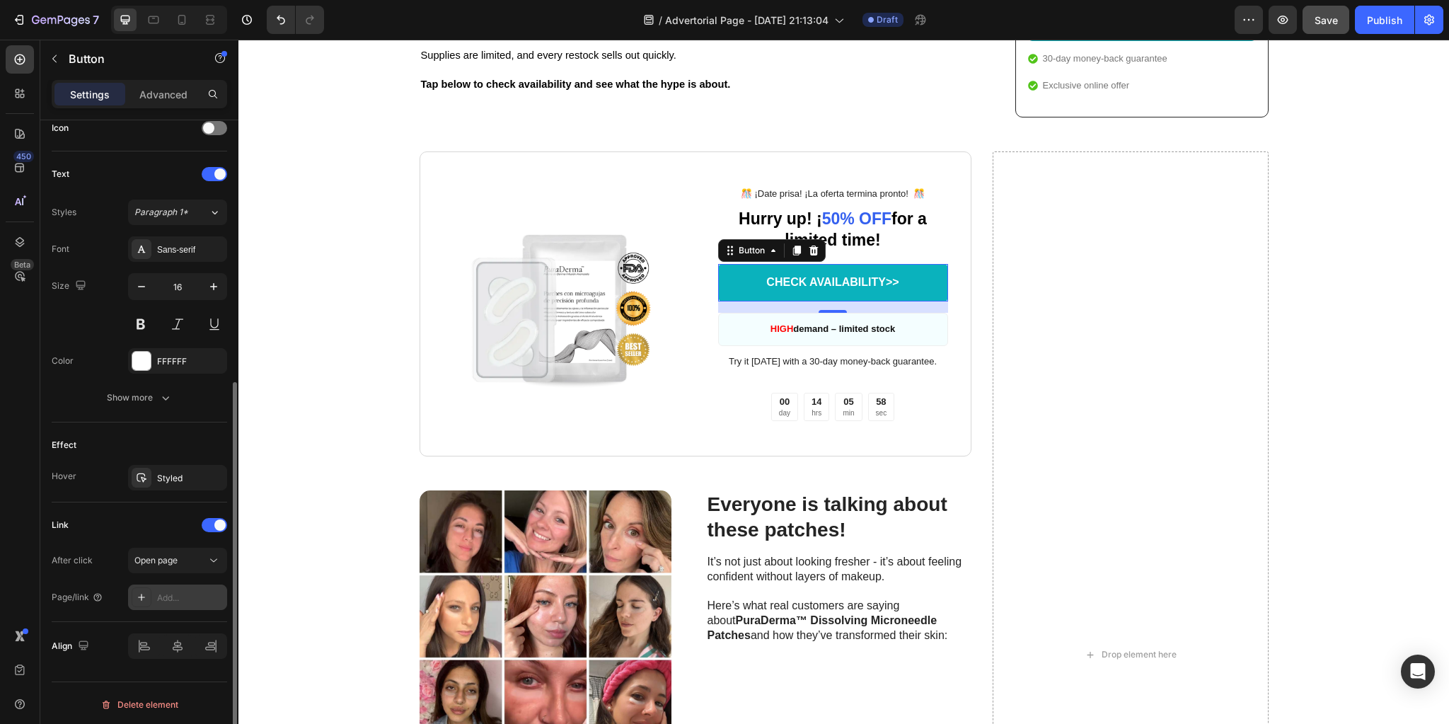
click at [184, 594] on div "Add..." at bounding box center [190, 597] width 66 height 13
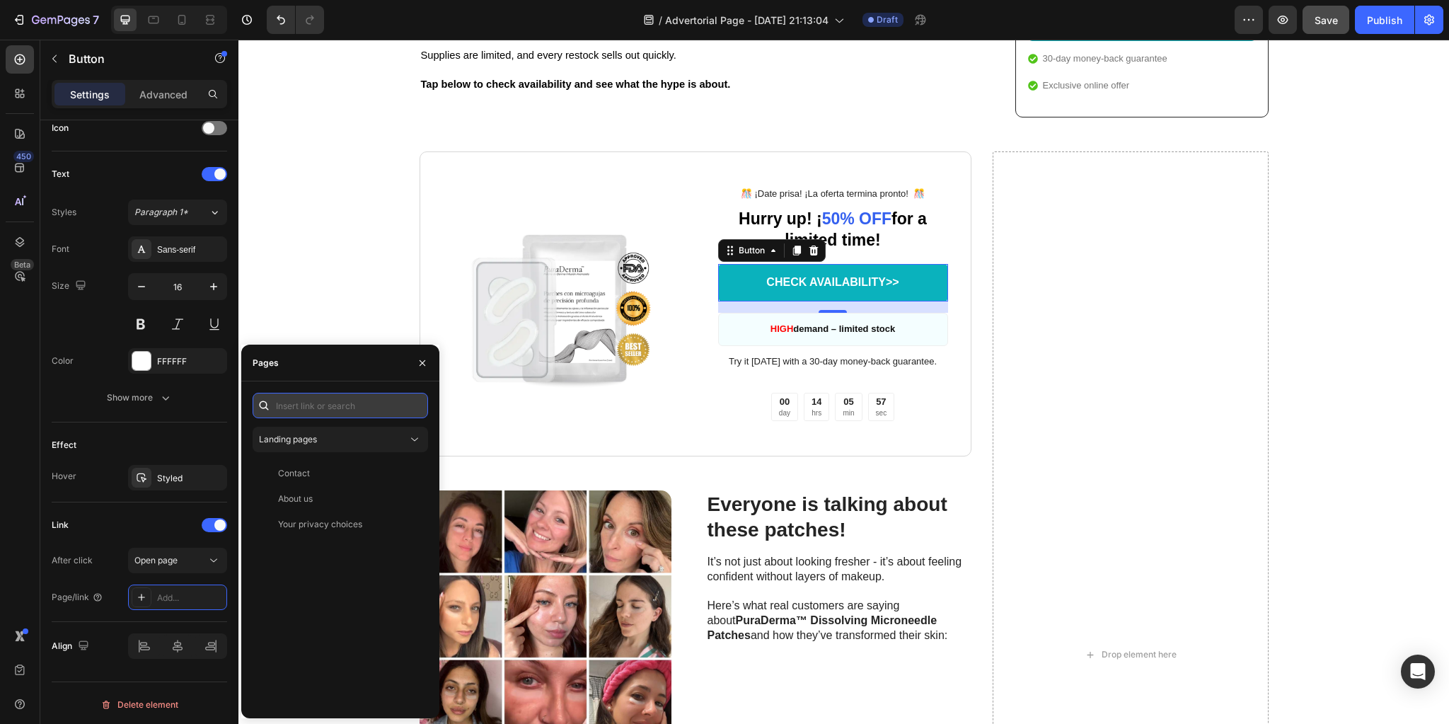
click at [340, 407] on input "text" at bounding box center [340, 405] width 175 height 25
paste input "[URL][DOMAIN_NAME]"
type input "[URL][DOMAIN_NAME]"
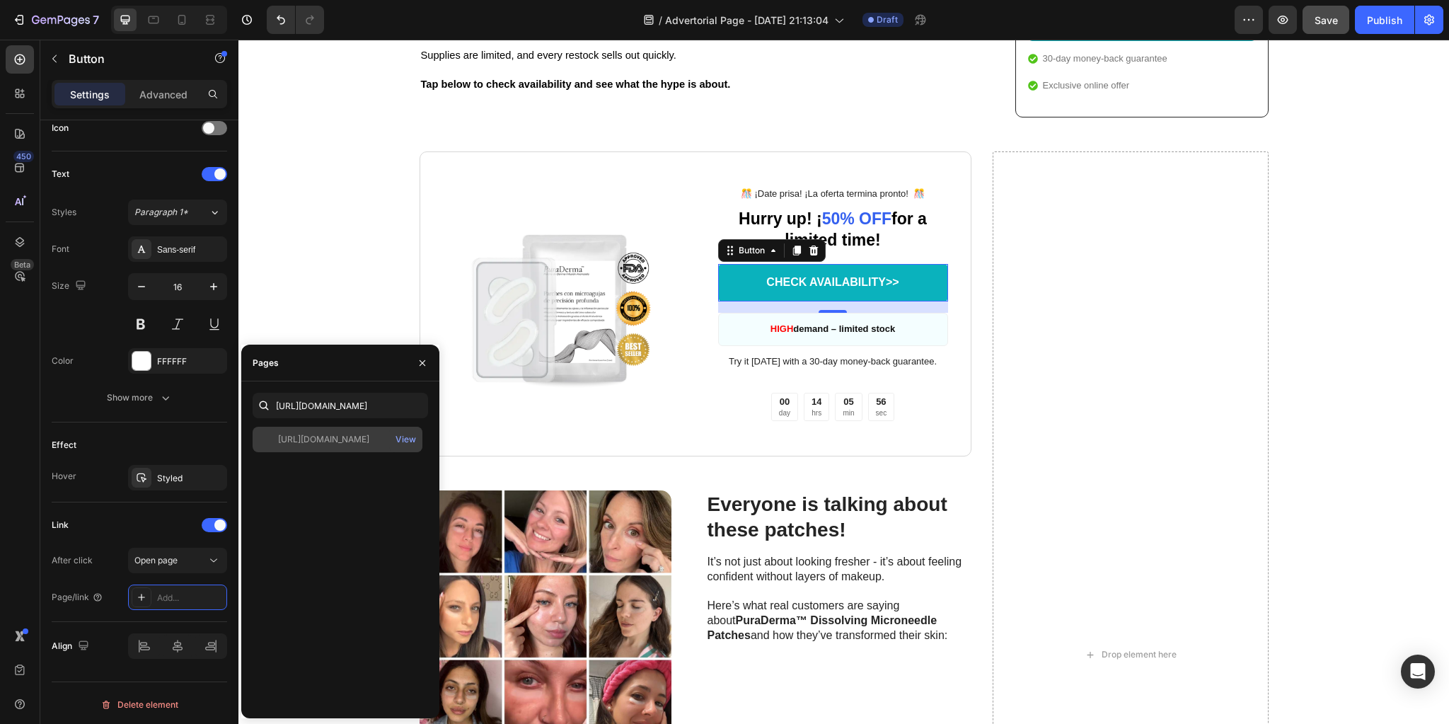
click at [369, 441] on div "[URL][DOMAIN_NAME]" at bounding box center [323, 439] width 91 height 13
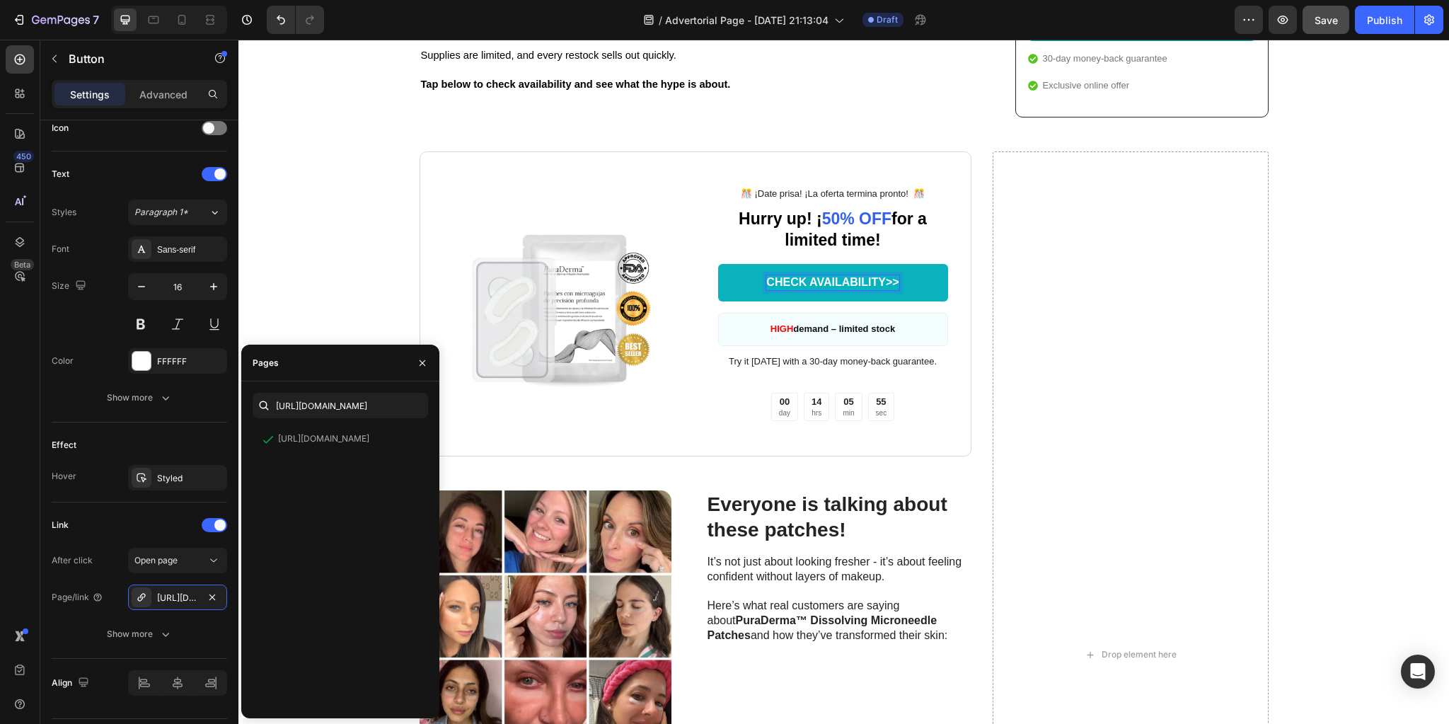
click at [816, 290] on p "CHECK AVAILABILITY>>" at bounding box center [832, 282] width 132 height 15
click at [1376, 18] on div "Publish" at bounding box center [1384, 20] width 35 height 15
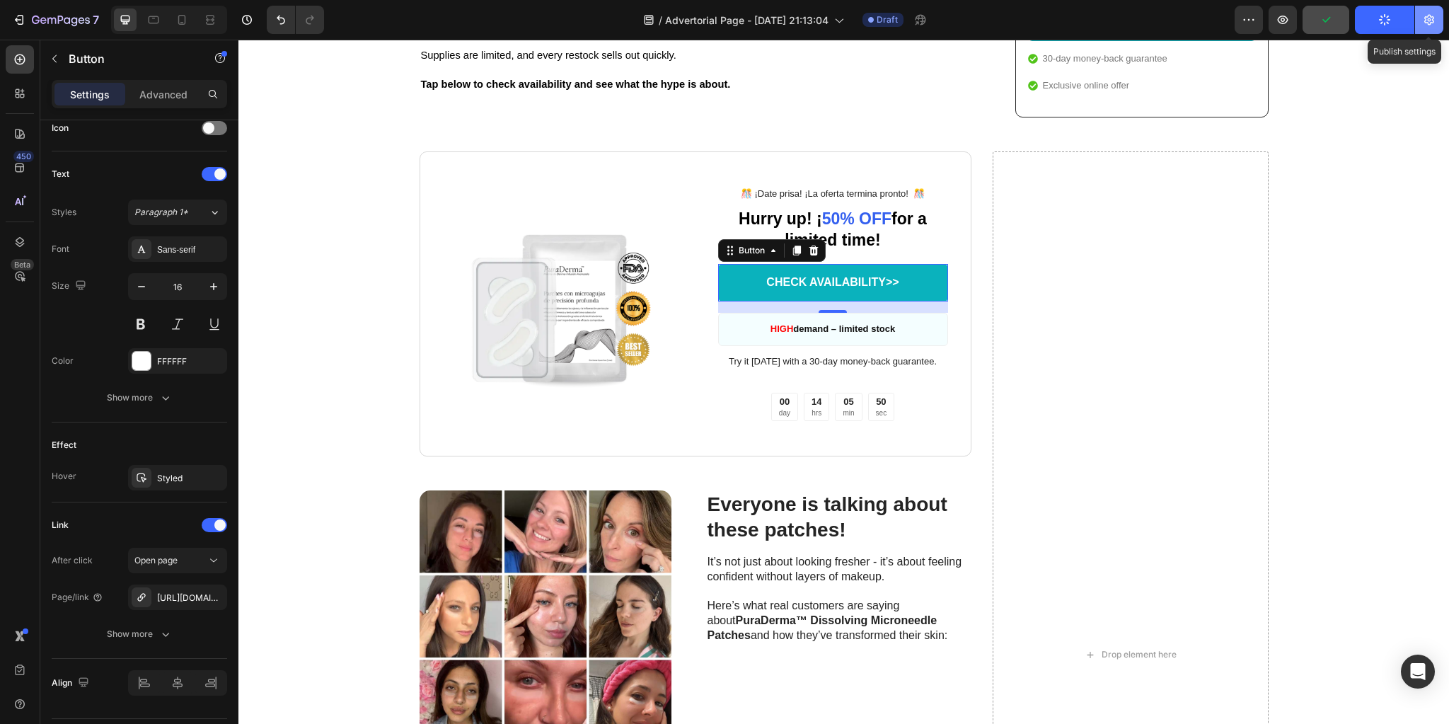
click at [1432, 19] on icon "button" at bounding box center [1429, 20] width 10 height 11
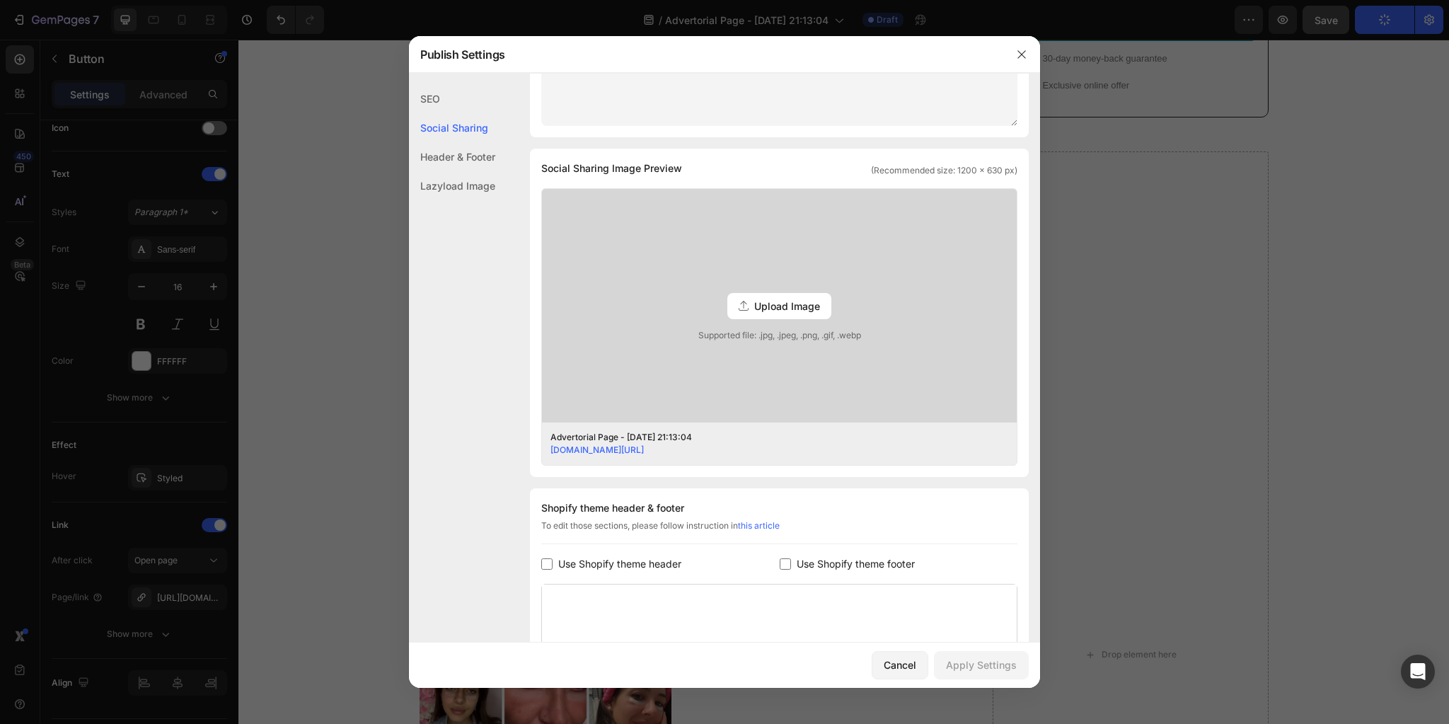
scroll to position [453, 0]
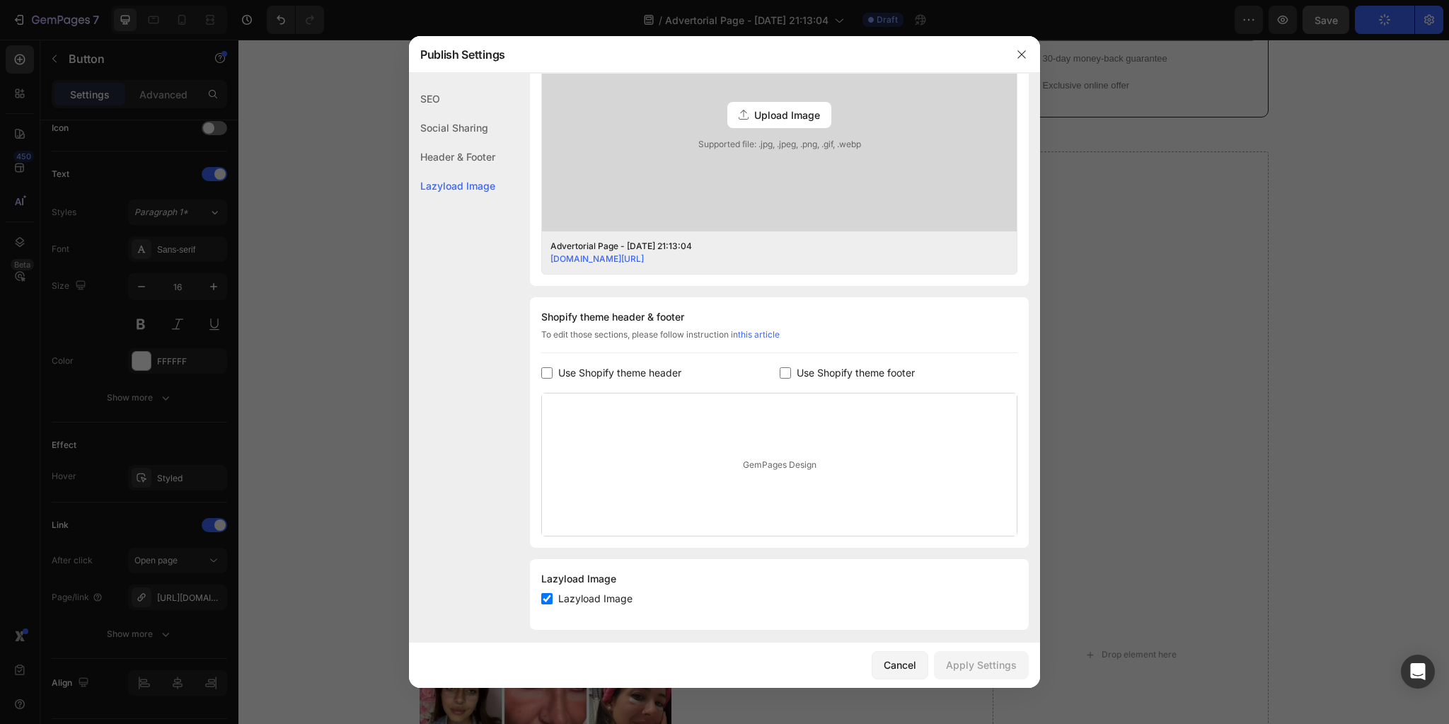
click at [566, 373] on span "Use Shopify theme header" at bounding box center [619, 372] width 123 height 17
checkbox input "true"
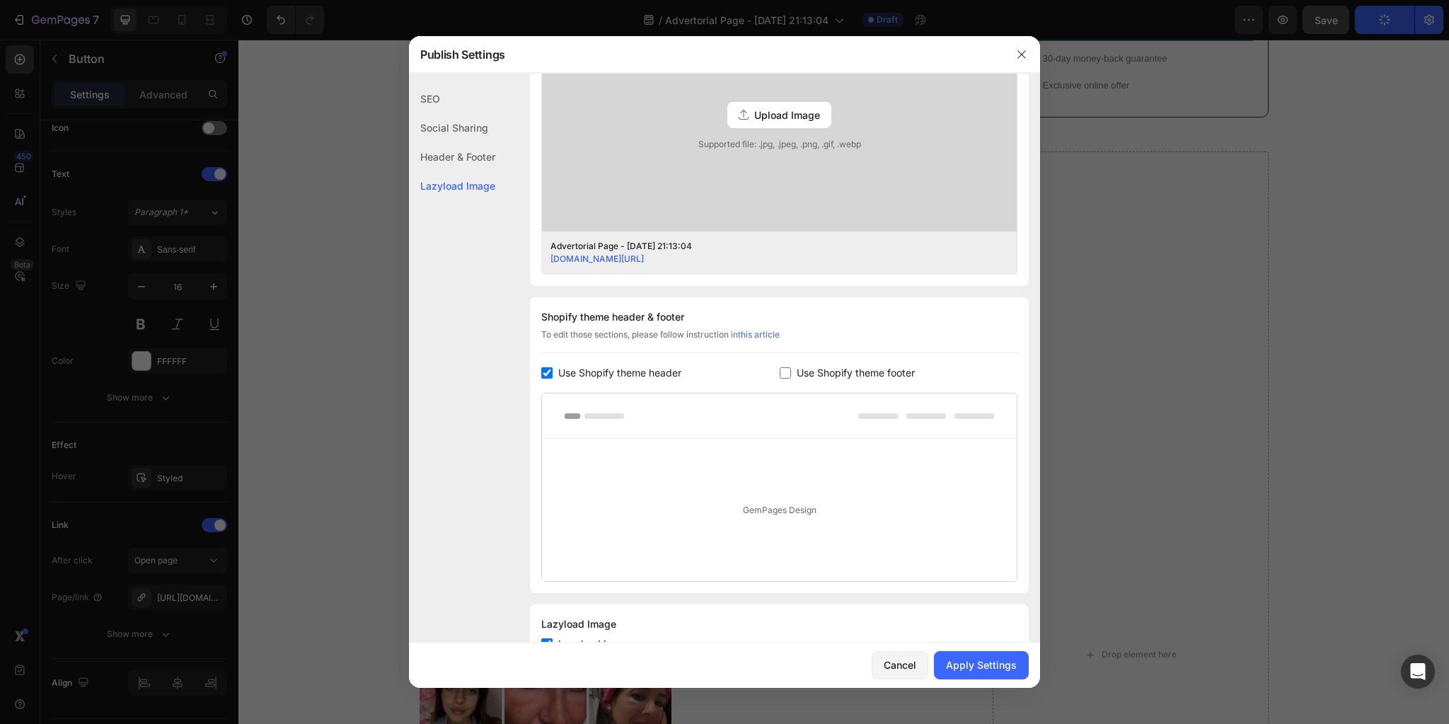
click at [796, 366] on span "Use Shopify theme footer" at bounding box center [855, 372] width 118 height 17
checkbox input "true"
click at [756, 105] on div "Upload Image" at bounding box center [779, 115] width 104 height 26
click at [0, 0] on input "Upload Image Supported file: .jpg, .jpeg, .png, .gif, .webp" at bounding box center [0, 0] width 0 height 0
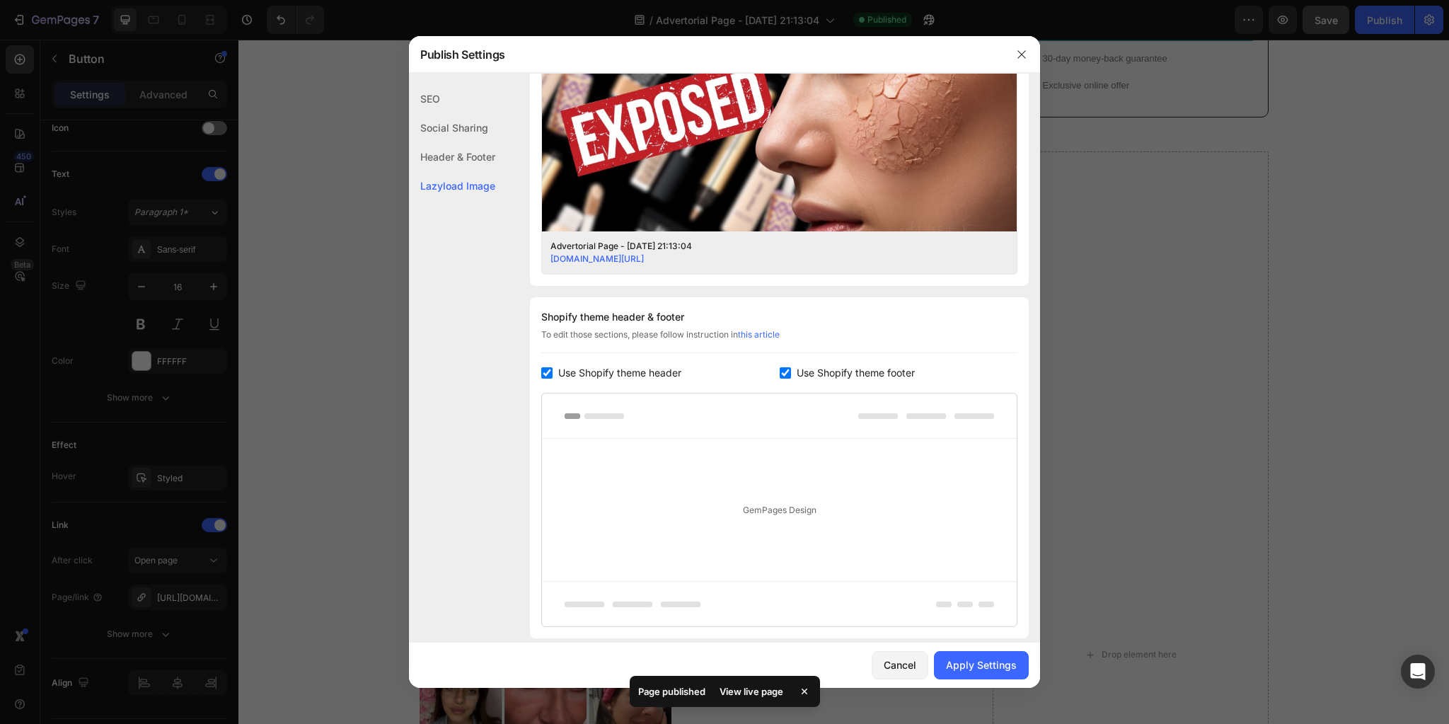
drag, startPoint x: 610, startPoint y: 372, endPoint x: 789, endPoint y: 374, distance: 179.7
click at [613, 372] on span "Use Shopify theme header" at bounding box center [619, 372] width 123 height 17
checkbox input "false"
click at [808, 372] on span "Use Shopify theme footer" at bounding box center [855, 372] width 118 height 17
checkbox input "false"
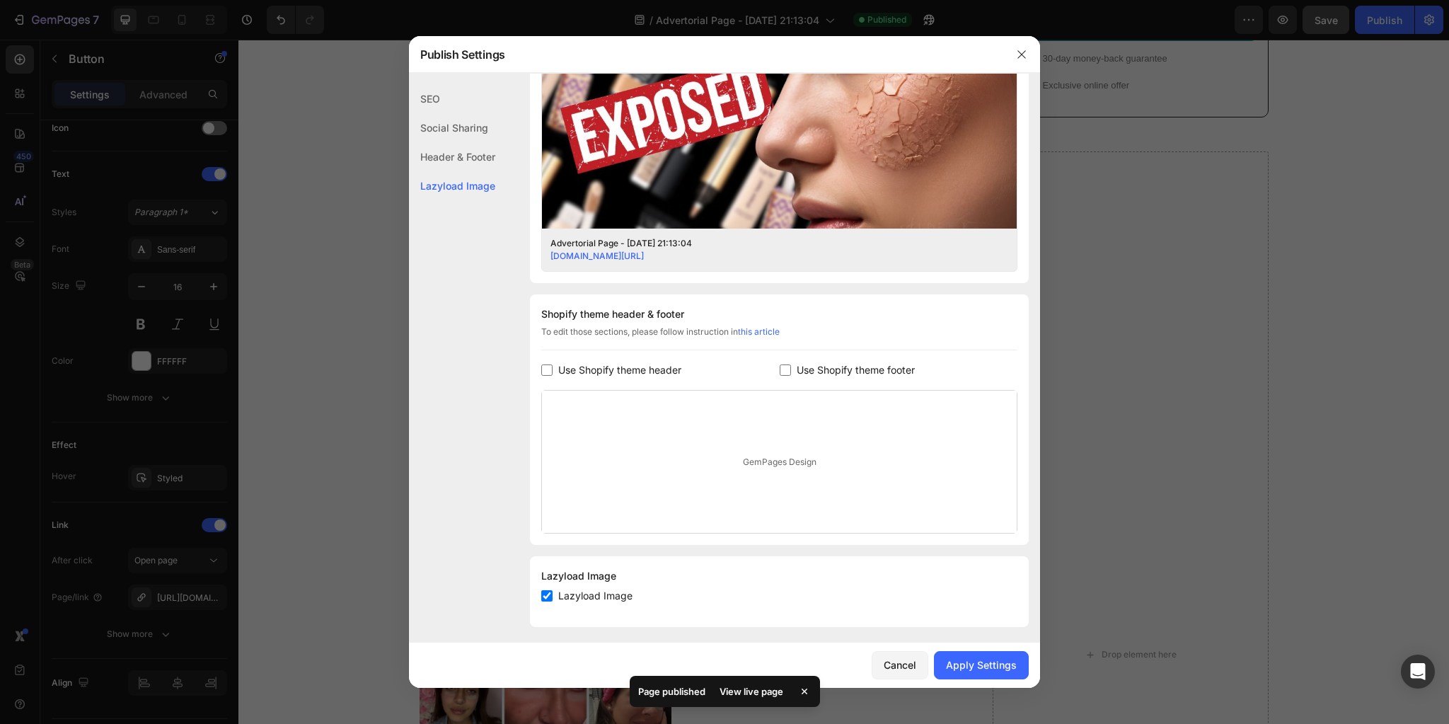
scroll to position [461, 0]
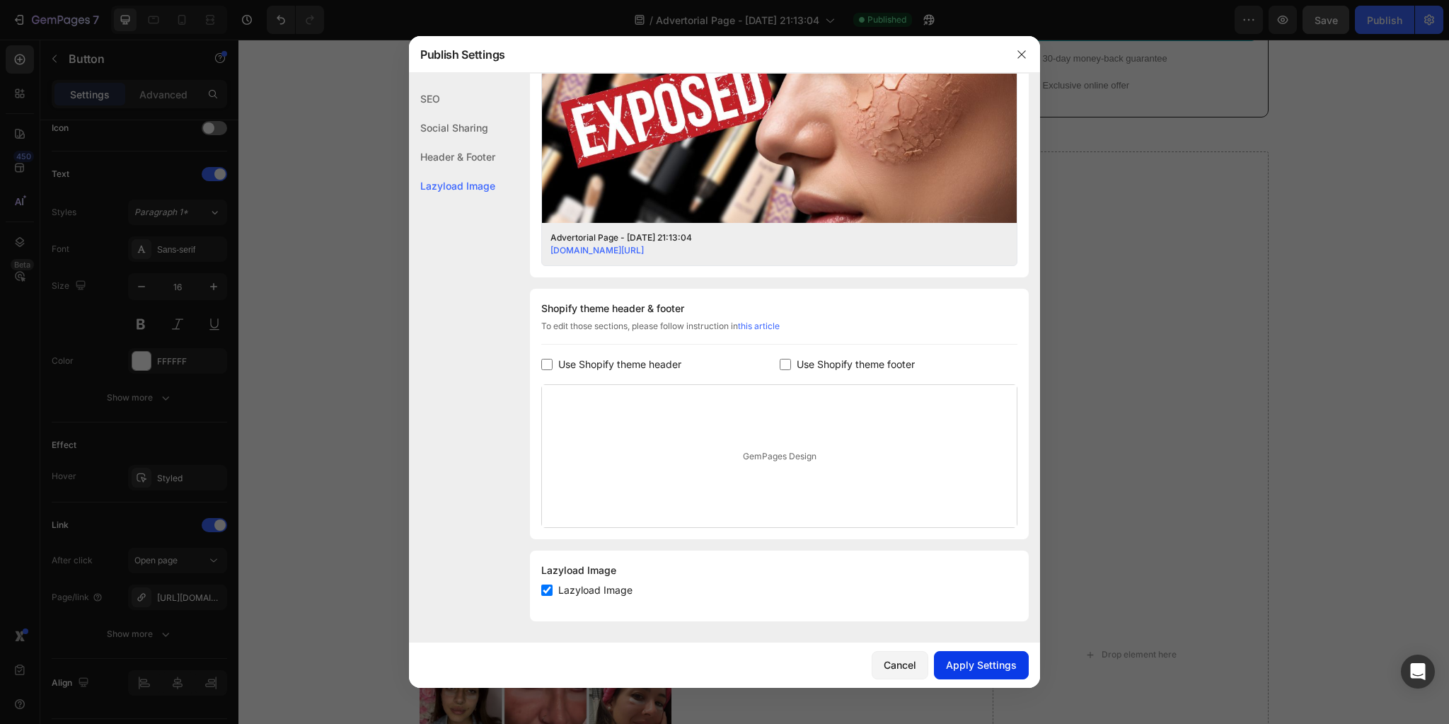
click at [970, 662] on div "Apply Settings" at bounding box center [981, 664] width 71 height 15
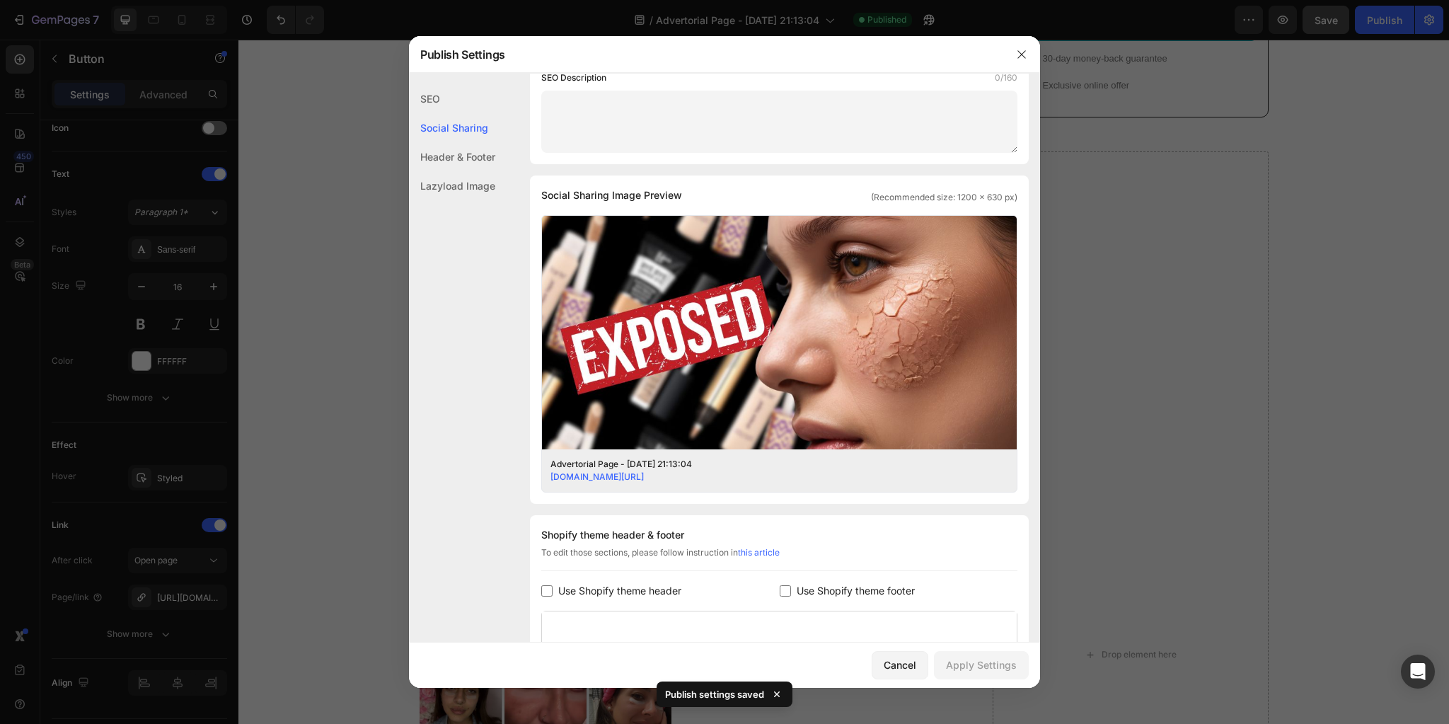
scroll to position [0, 0]
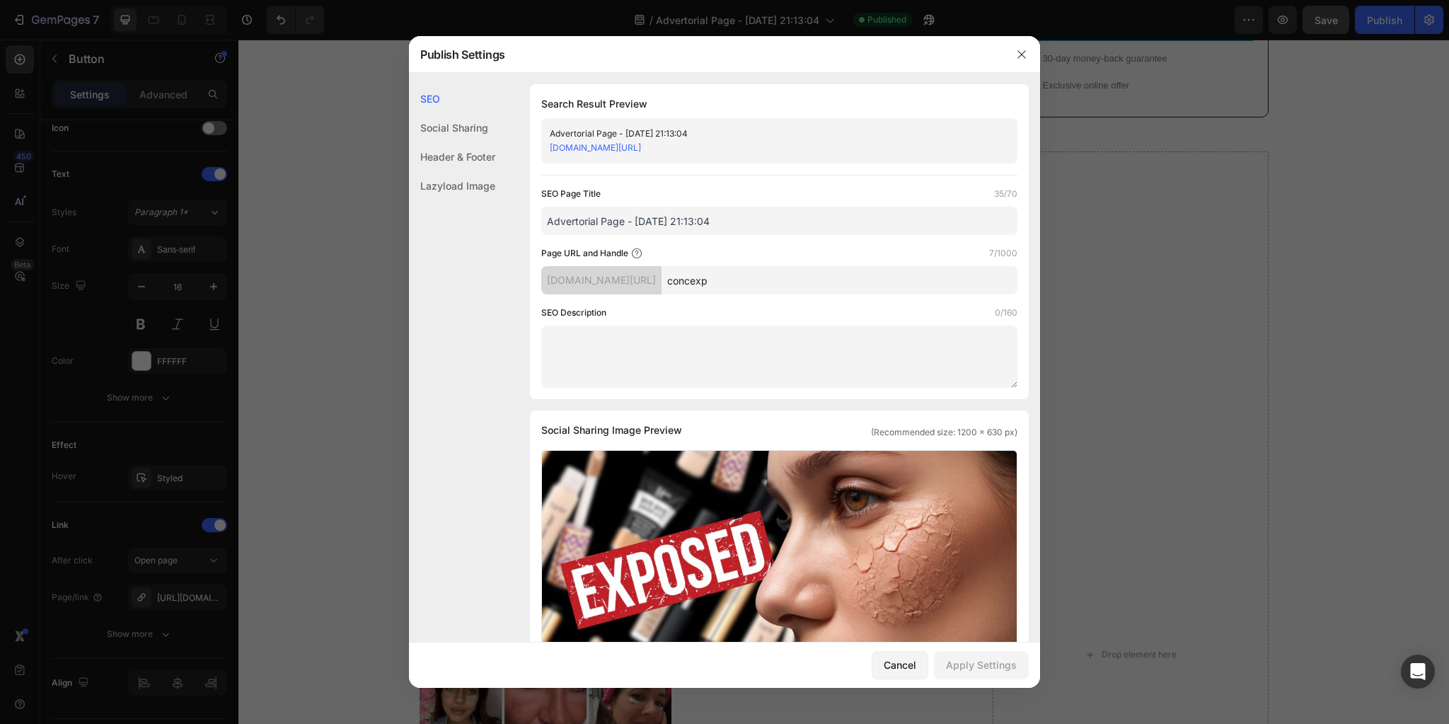
click at [775, 282] on input "concexp" at bounding box center [839, 280] width 356 height 28
type input "concexp1"
click at [968, 667] on div "Apply Settings" at bounding box center [981, 664] width 71 height 15
